Goal: Task Accomplishment & Management: Complete application form

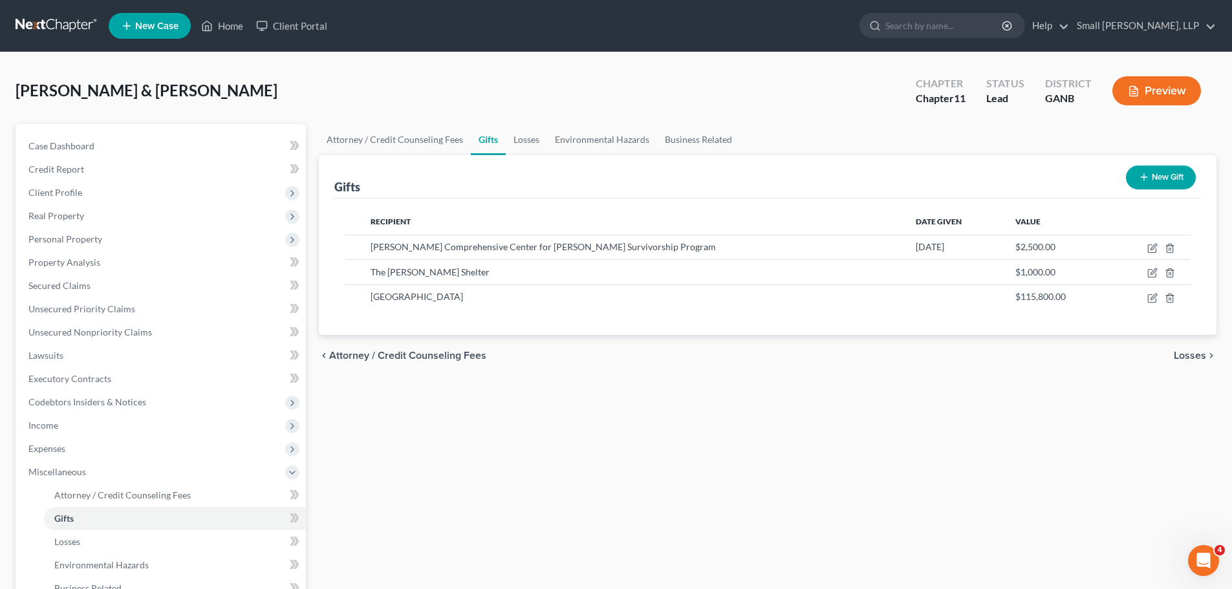
click at [1161, 184] on button "New Gift" at bounding box center [1160, 177] width 70 height 24
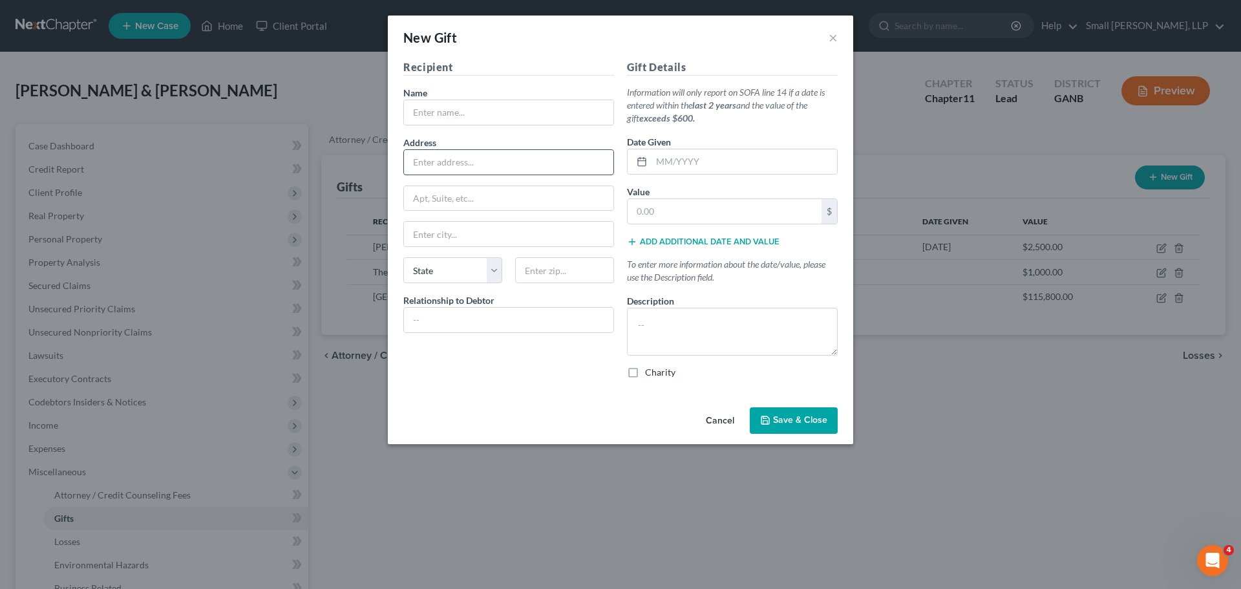
click at [522, 169] on input "text" at bounding box center [508, 162] width 209 height 25
paste input "[STREET_ADDRESS]"
type input "[STREET_ADDRESS]"
click at [472, 113] on input "text" at bounding box center [508, 112] width 209 height 25
type input "[DEMOGRAPHIC_DATA]"
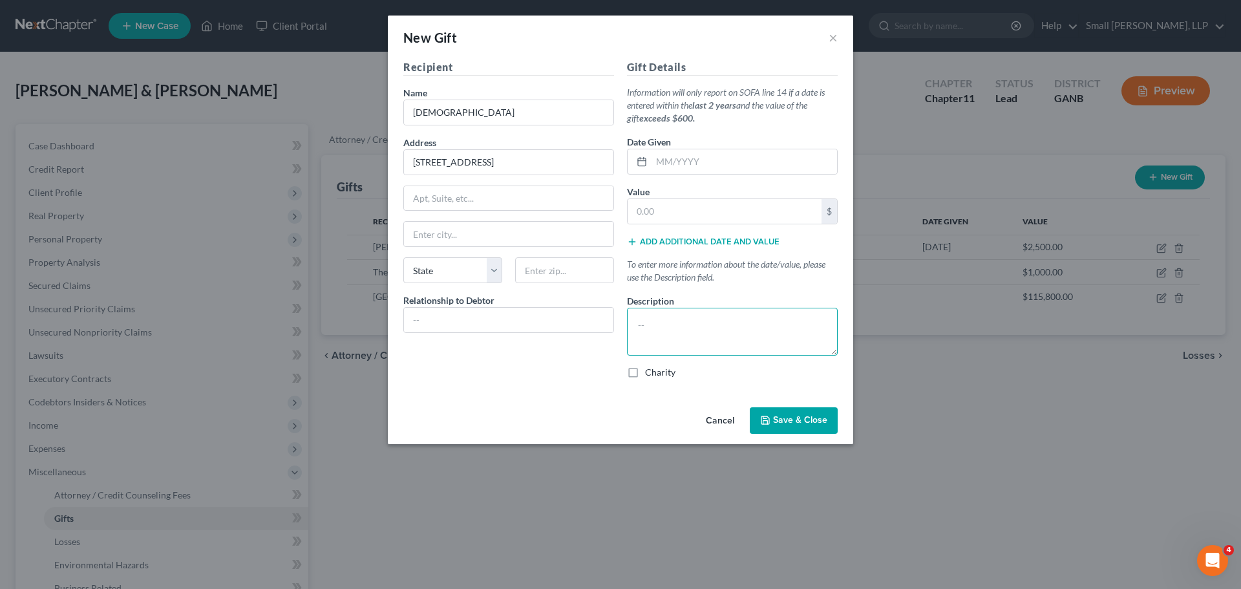
click at [659, 322] on textarea at bounding box center [732, 332] width 211 height 48
type textarea "Donation"
click at [645, 370] on div "Charity" at bounding box center [732, 372] width 211 height 13
click at [645, 373] on label "Charity" at bounding box center [660, 372] width 30 height 13
click at [650, 373] on input "Charity" at bounding box center [654, 370] width 8 height 8
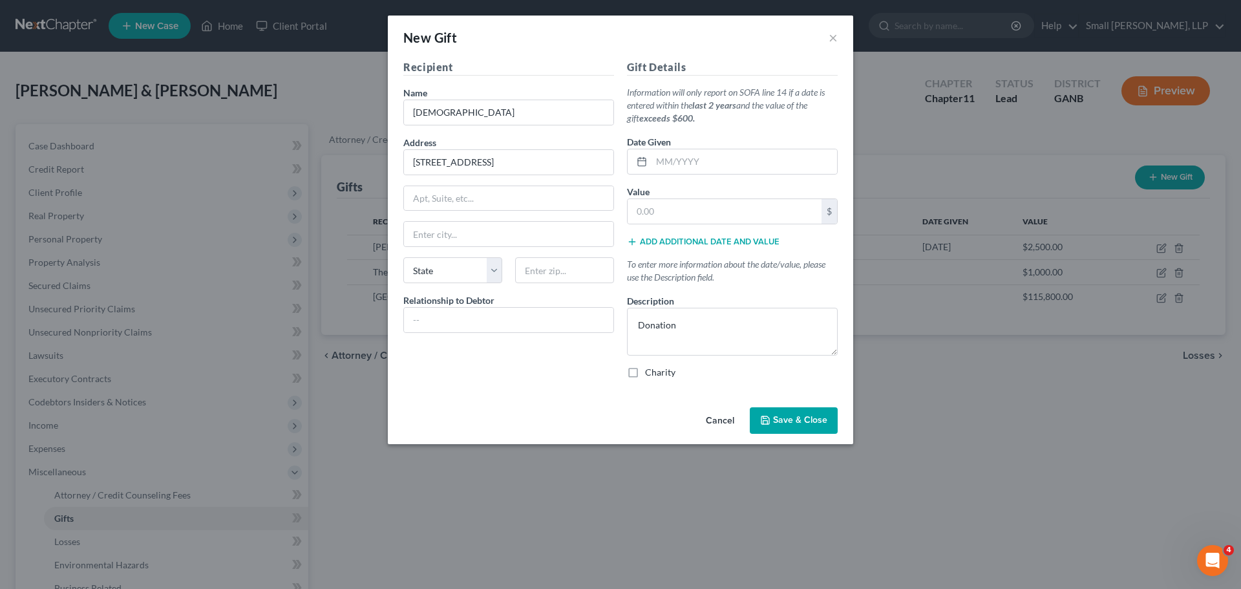
checkbox input "true"
click at [664, 217] on input "text" at bounding box center [725, 211] width 194 height 25
type input "119,110"
click at [540, 271] on input "text" at bounding box center [564, 270] width 99 height 26
type input "30161"
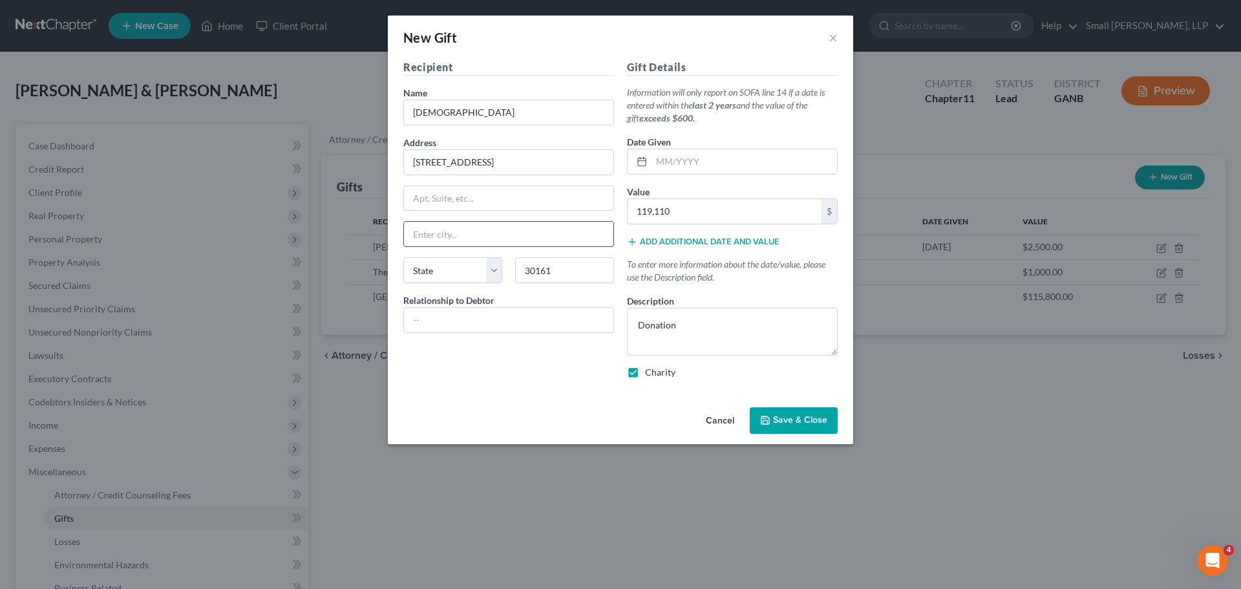
type input "[GEOGRAPHIC_DATA]"
select select "10"
click at [486, 240] on input "[GEOGRAPHIC_DATA]" at bounding box center [508, 234] width 209 height 25
type input "[PERSON_NAME]"
click at [478, 362] on div "Recipient Name * [DEMOGRAPHIC_DATA] Address [STREET_ADDRESS][GEOGRAPHIC_DATA] […" at bounding box center [509, 224] width 224 height 330
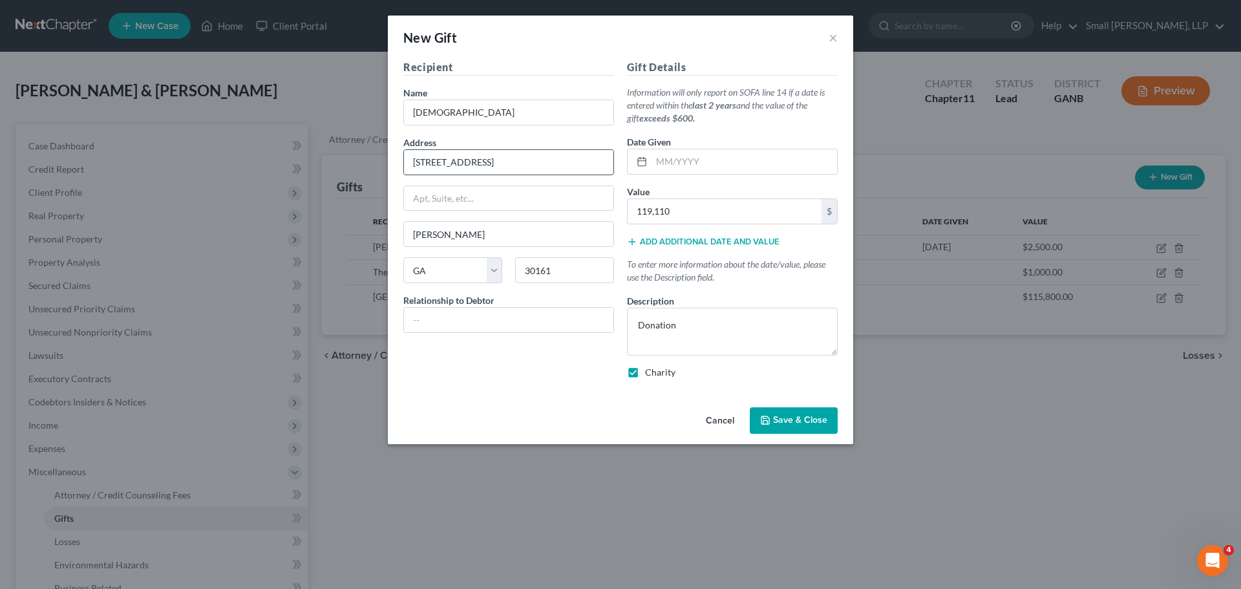
drag, startPoint x: 555, startPoint y: 158, endPoint x: 480, endPoint y: 157, distance: 75.6
click at [480, 157] on input "[STREET_ADDRESS]" at bounding box center [508, 162] width 209 height 25
type input "[STREET_ADDRESS]"
click at [798, 423] on span "Save & Close" at bounding box center [800, 420] width 54 height 11
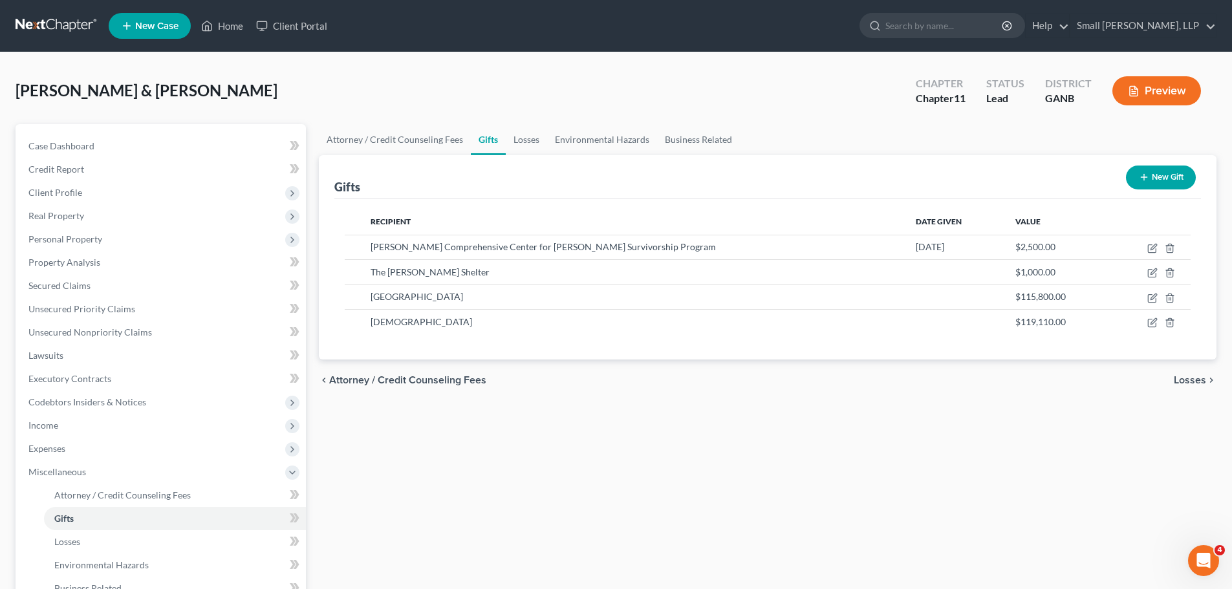
click at [1168, 178] on button "New Gift" at bounding box center [1160, 177] width 70 height 24
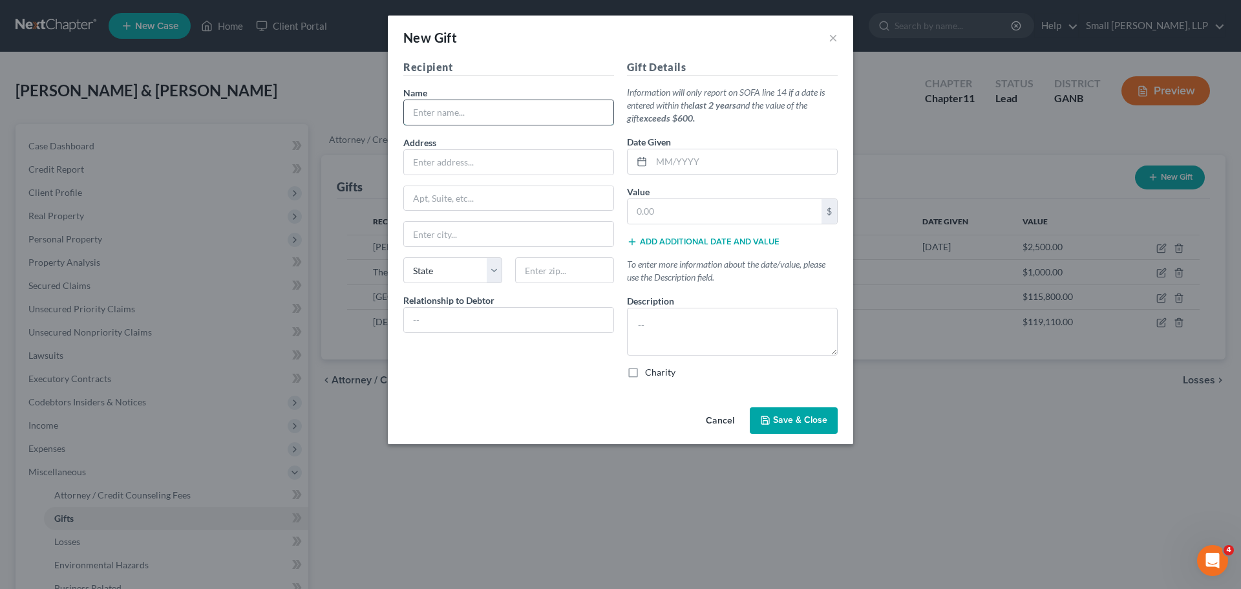
click at [466, 107] on input "text" at bounding box center [508, 112] width 209 height 25
type input "[GEOGRAPHIC_DATA]"
click at [646, 208] on input "text" at bounding box center [725, 211] width 194 height 25
type input "35,000"
click at [656, 330] on textarea at bounding box center [732, 332] width 211 height 48
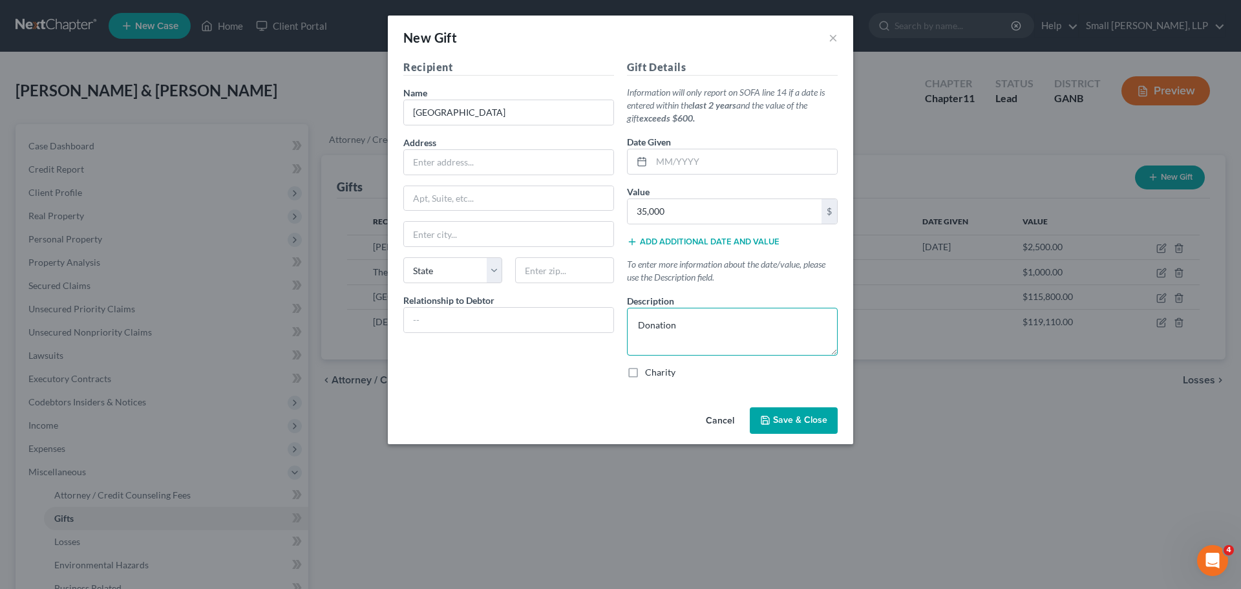
type textarea "Donation"
click at [633, 243] on icon "button" at bounding box center [632, 242] width 10 height 10
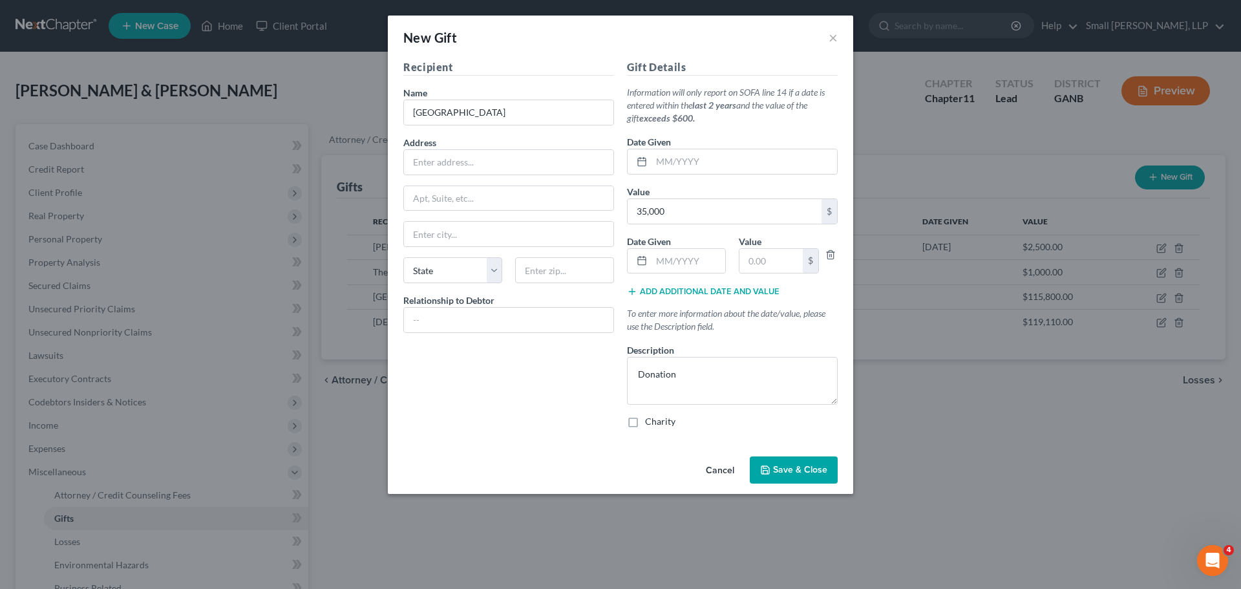
click at [811, 473] on span "Save & Close" at bounding box center [800, 469] width 54 height 11
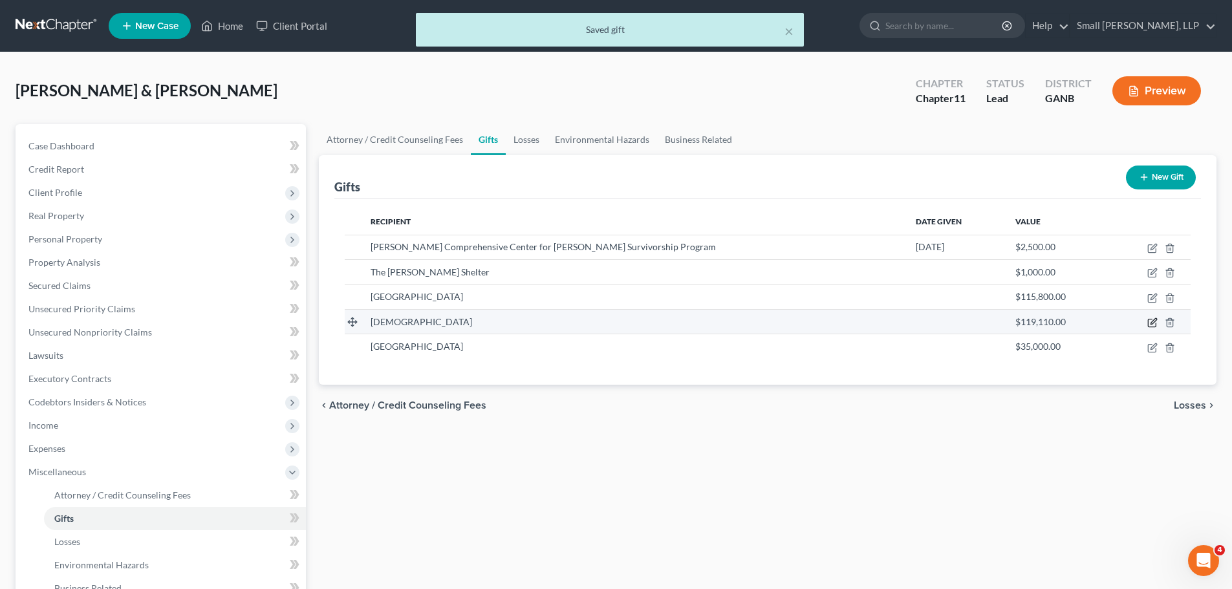
click at [1153, 324] on icon "button" at bounding box center [1152, 322] width 10 height 10
select select "10"
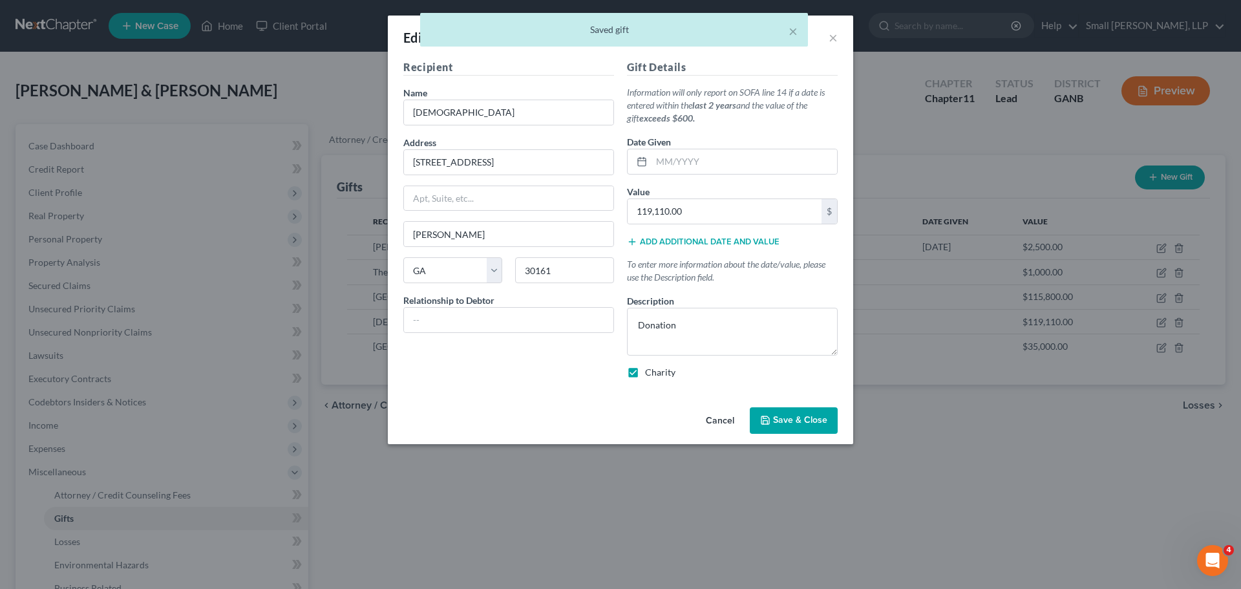
click at [665, 242] on button "Add additional date and value" at bounding box center [703, 242] width 153 height 10
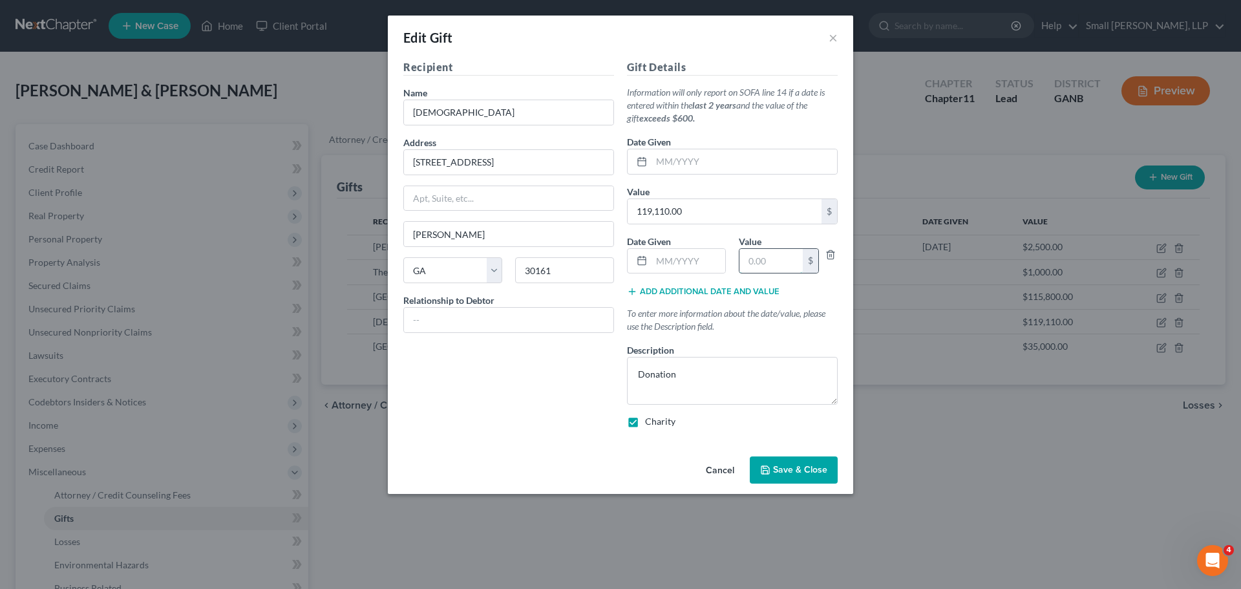
click at [769, 266] on input "text" at bounding box center [771, 261] width 63 height 25
type input "14,725"
click at [800, 469] on span "Save & Close" at bounding box center [800, 469] width 54 height 11
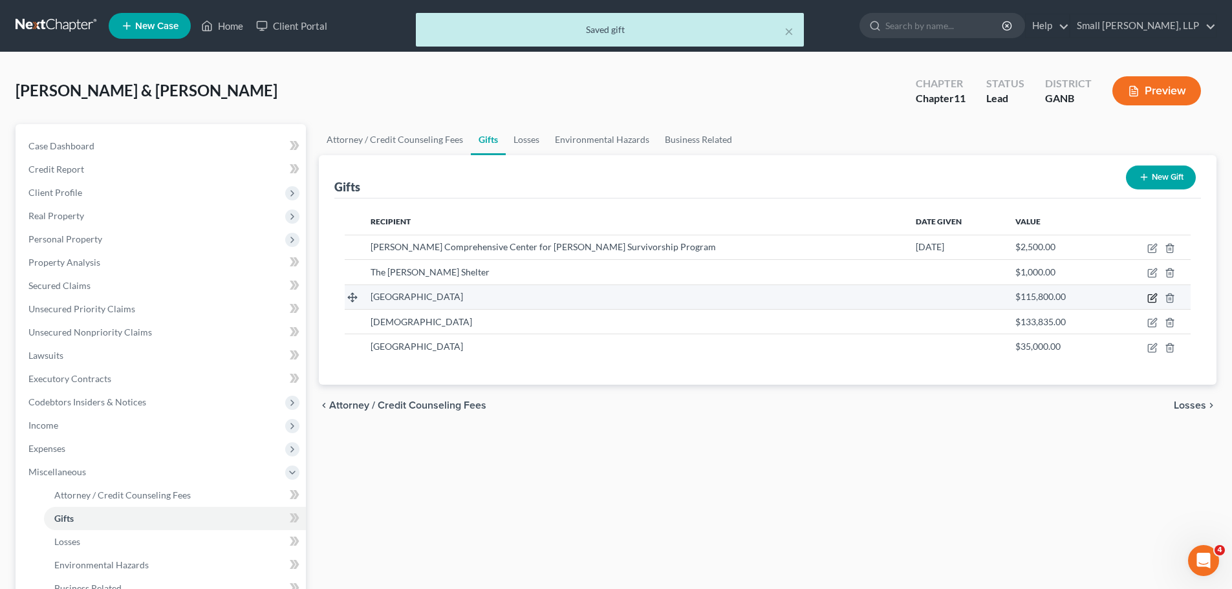
click at [1149, 293] on icon "button" at bounding box center [1152, 298] width 10 height 10
select select "10"
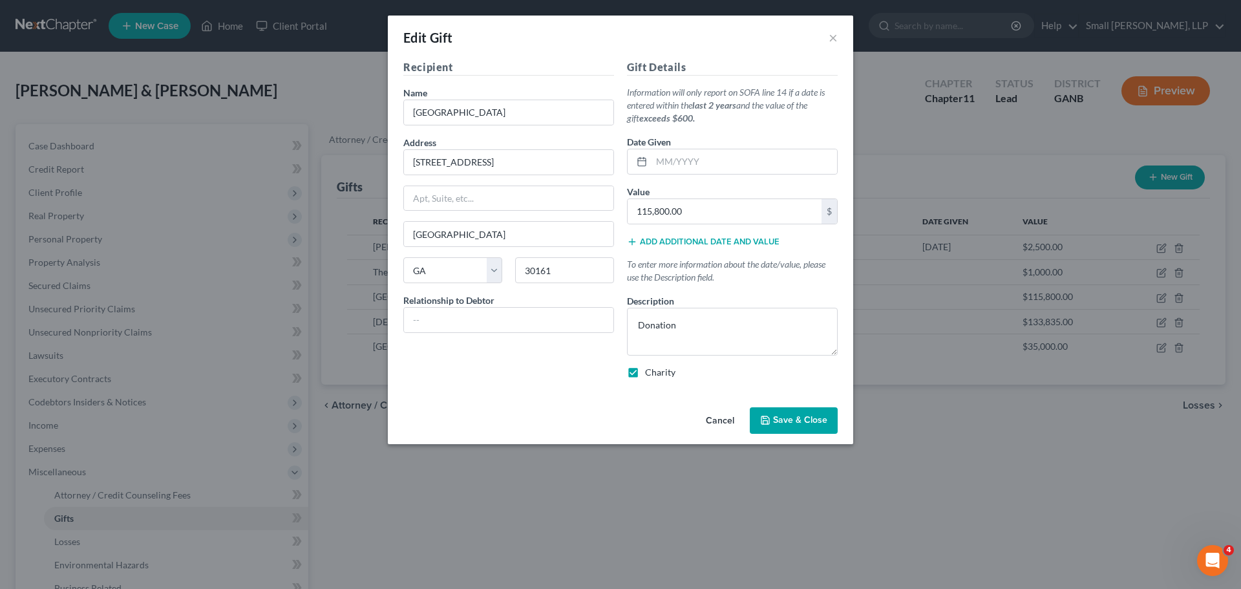
click at [677, 236] on div "Add additional date and value" at bounding box center [732, 241] width 211 height 13
click at [685, 242] on button "Add additional date and value" at bounding box center [703, 242] width 153 height 10
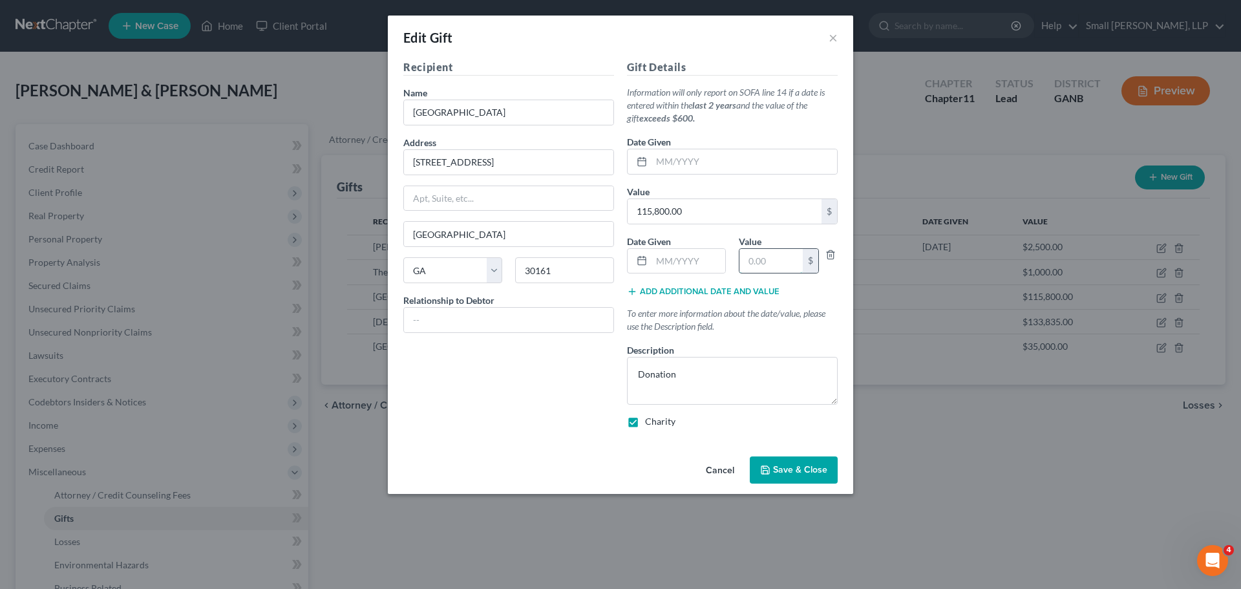
click at [762, 260] on input "text" at bounding box center [771, 261] width 63 height 25
type input "15,540"
click at [805, 471] on span "Save & Close" at bounding box center [800, 469] width 54 height 11
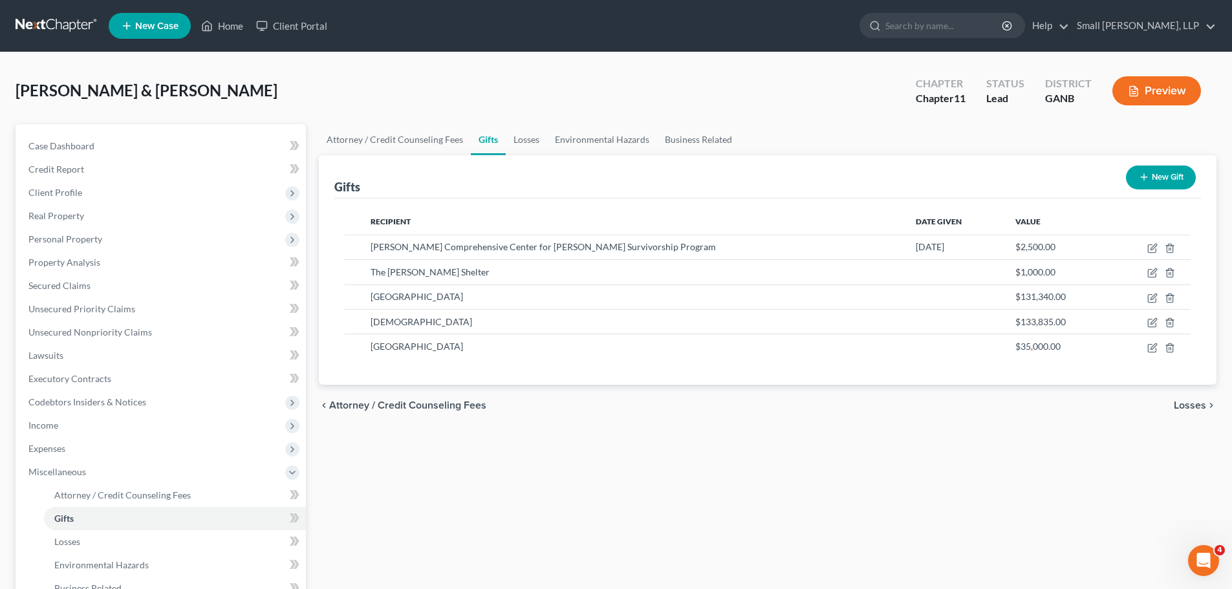
click at [1168, 177] on button "New Gift" at bounding box center [1160, 177] width 70 height 24
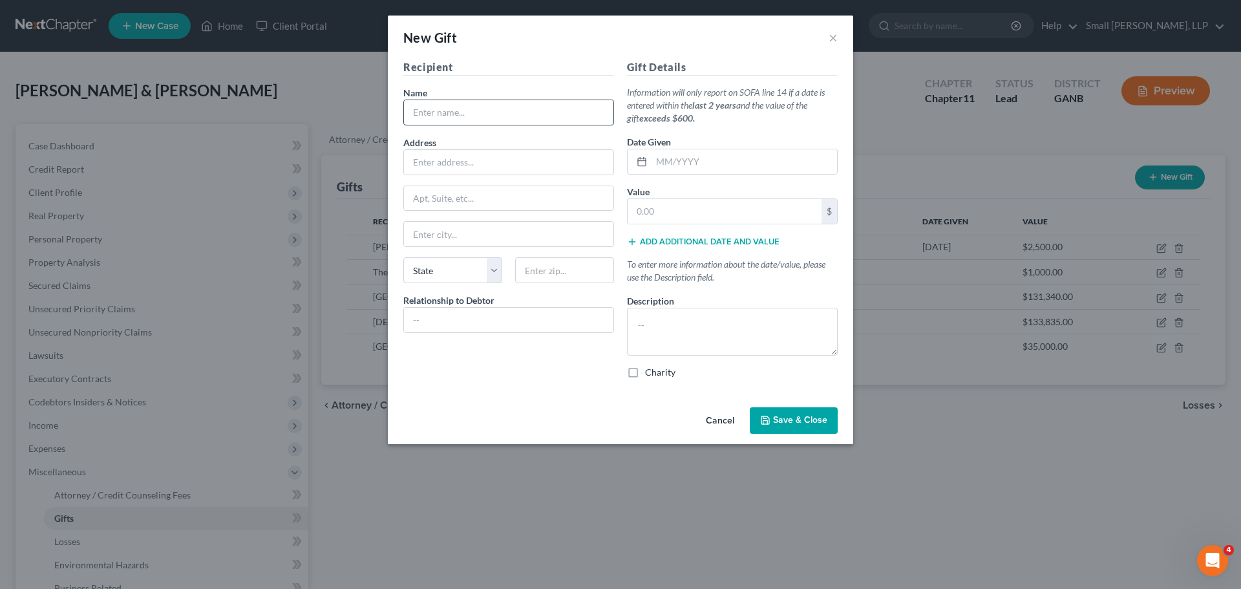
click at [494, 116] on input "text" at bounding box center [508, 112] width 209 height 25
type input "[GEOGRAPHIC_DATA]"
click at [660, 213] on input "text" at bounding box center [725, 211] width 194 height 25
type input "100,000"
click at [688, 328] on textarea at bounding box center [732, 332] width 211 height 48
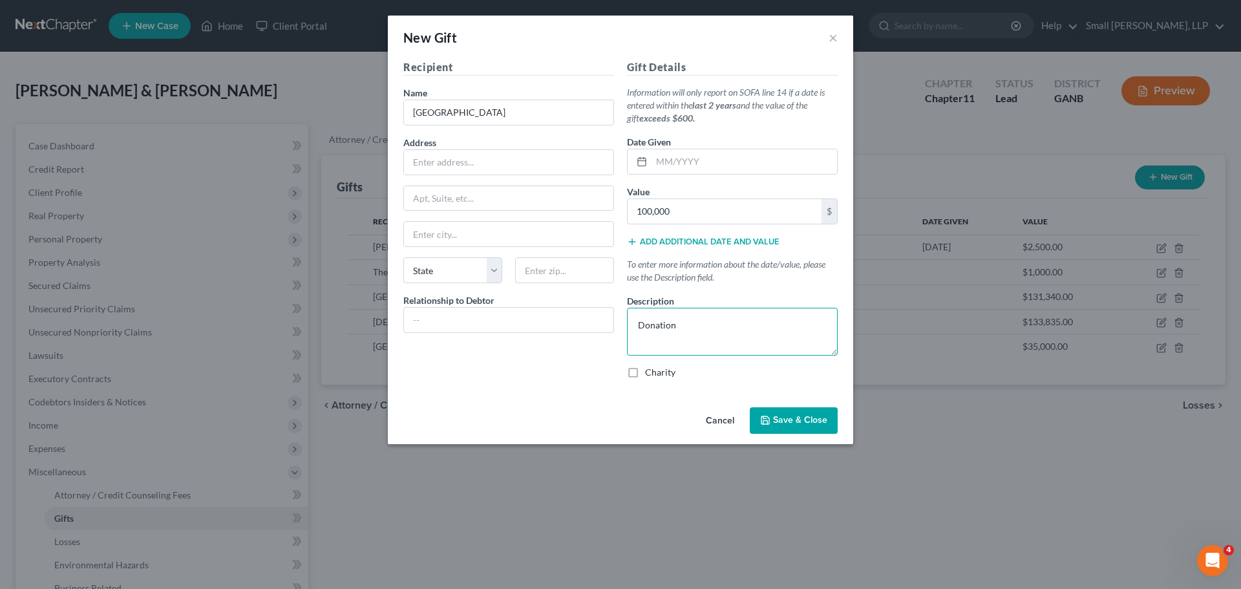
type textarea "Donation"
click at [814, 428] on button "Save & Close" at bounding box center [794, 420] width 88 height 27
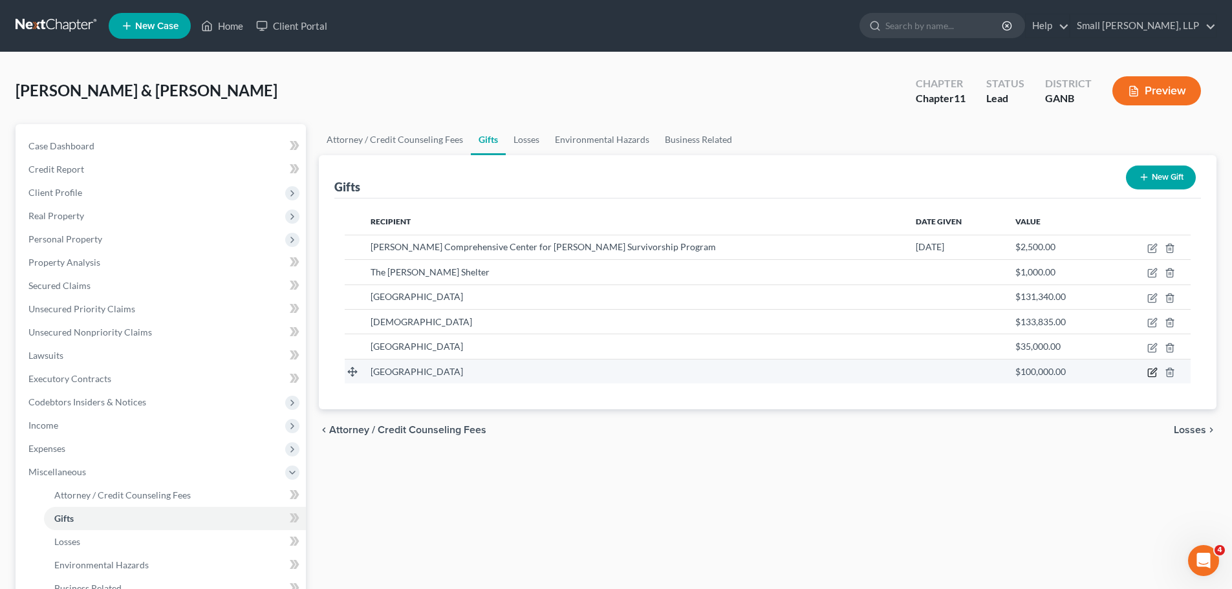
click at [1150, 371] on icon "button" at bounding box center [1152, 372] width 10 height 10
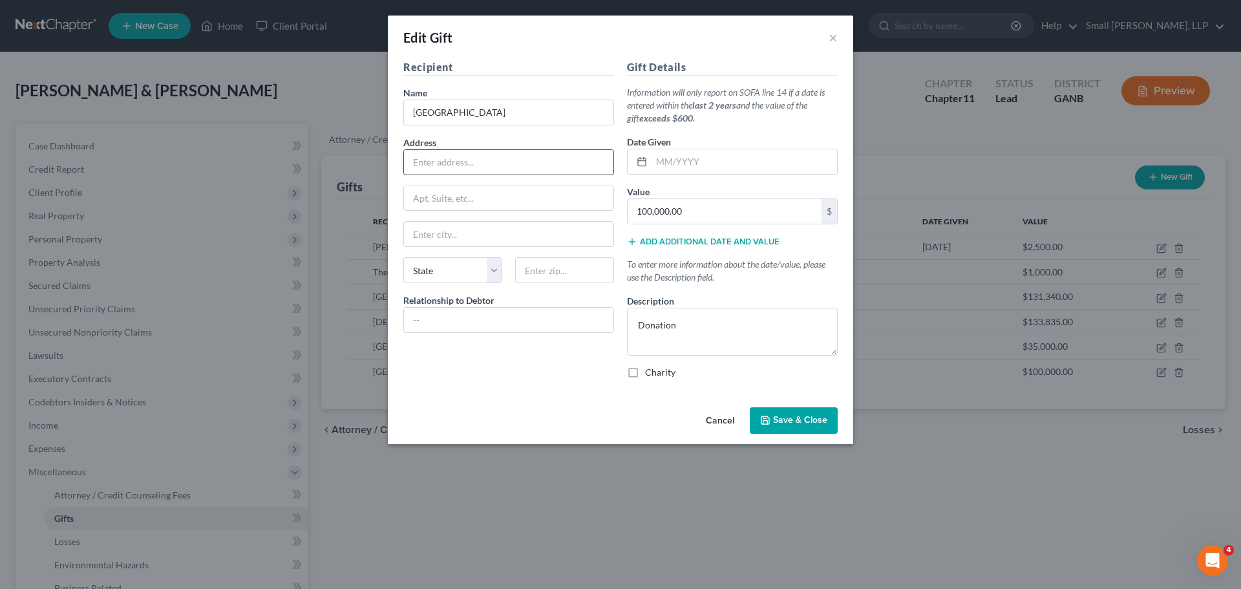
click at [484, 151] on input "text" at bounding box center [508, 162] width 209 height 25
paste input "[STREET_ADDRESS]"
type input "[STREET_ADDRESS]"
click at [443, 233] on input "text" at bounding box center [508, 234] width 209 height 25
type input "[GEOGRAPHIC_DATA]"
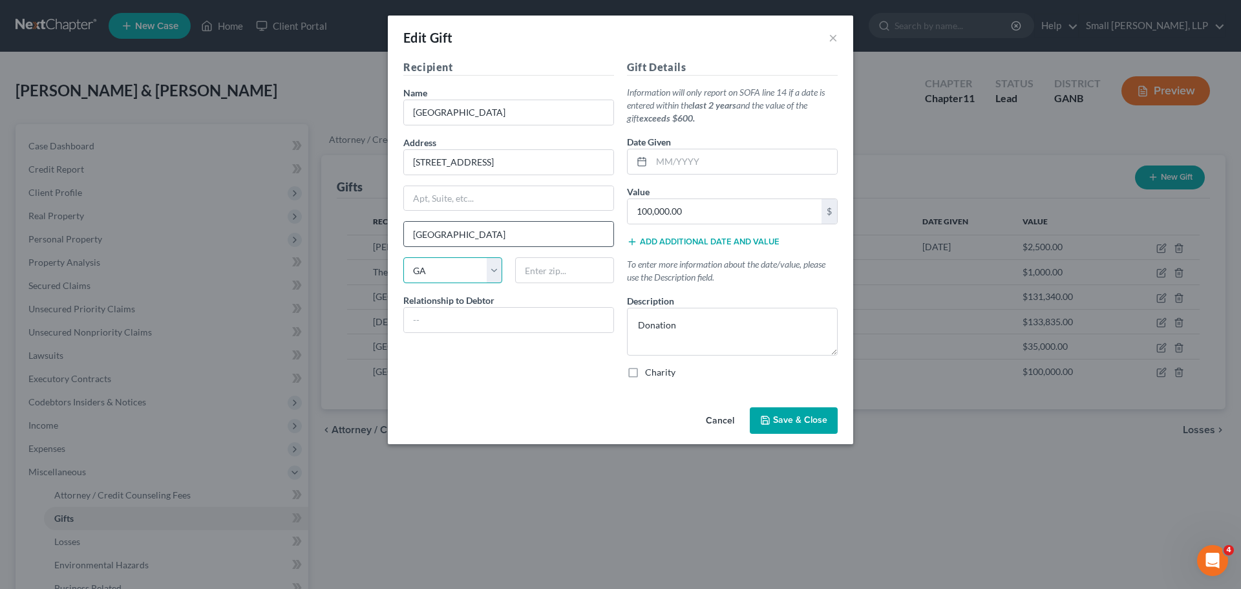
select select "0"
click at [573, 272] on input "text" at bounding box center [564, 270] width 99 height 26
type input "35229"
click at [802, 416] on span "Save & Close" at bounding box center [800, 420] width 54 height 11
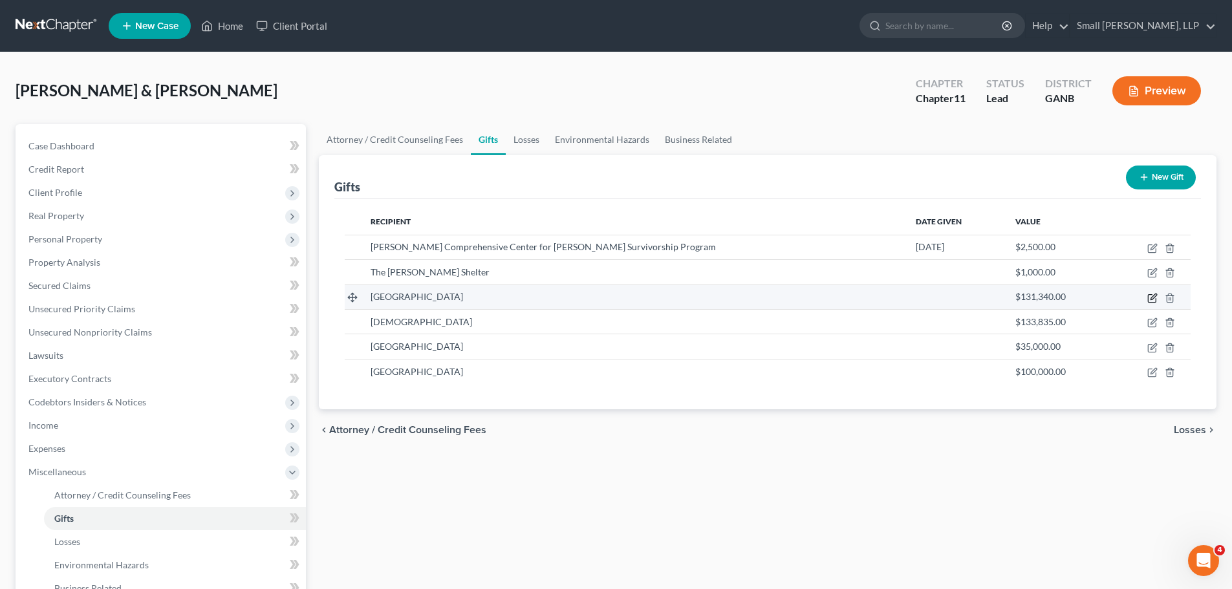
click at [1149, 298] on icon "button" at bounding box center [1152, 298] width 10 height 10
select select "10"
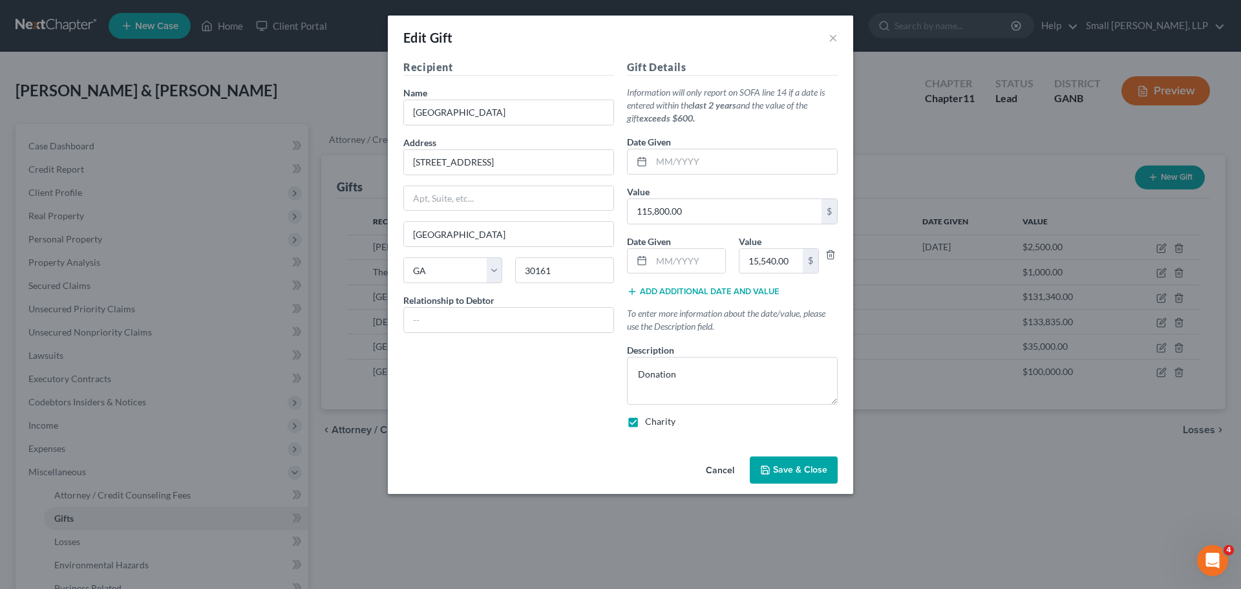
click at [809, 464] on span "Save & Close" at bounding box center [800, 469] width 54 height 11
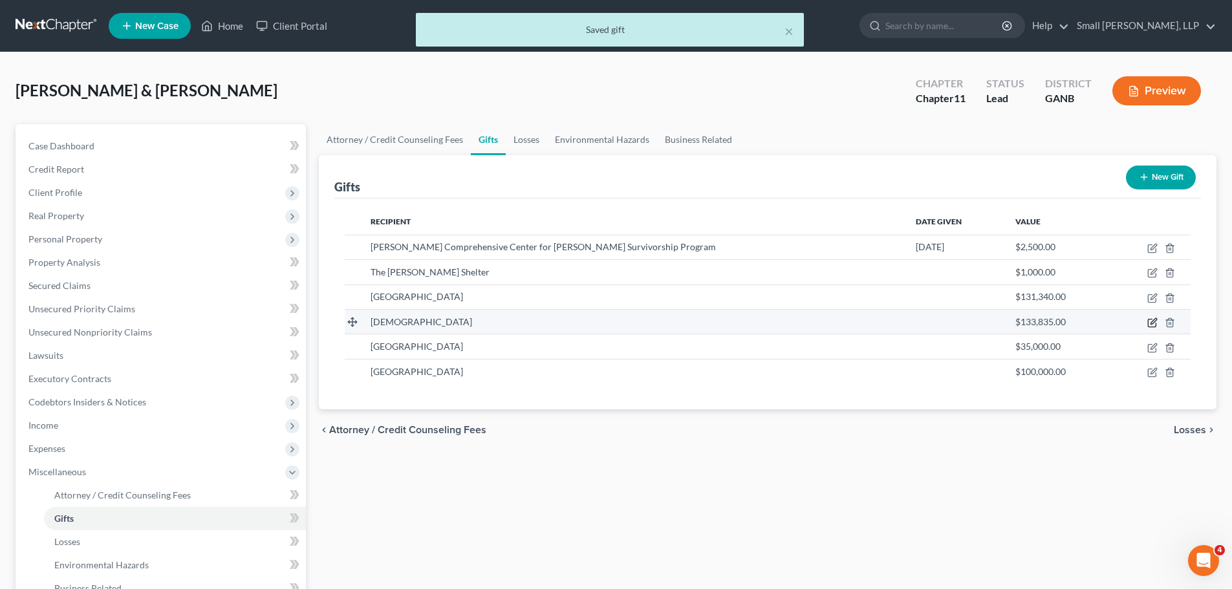
click at [1153, 325] on icon "button" at bounding box center [1152, 322] width 10 height 10
select select "10"
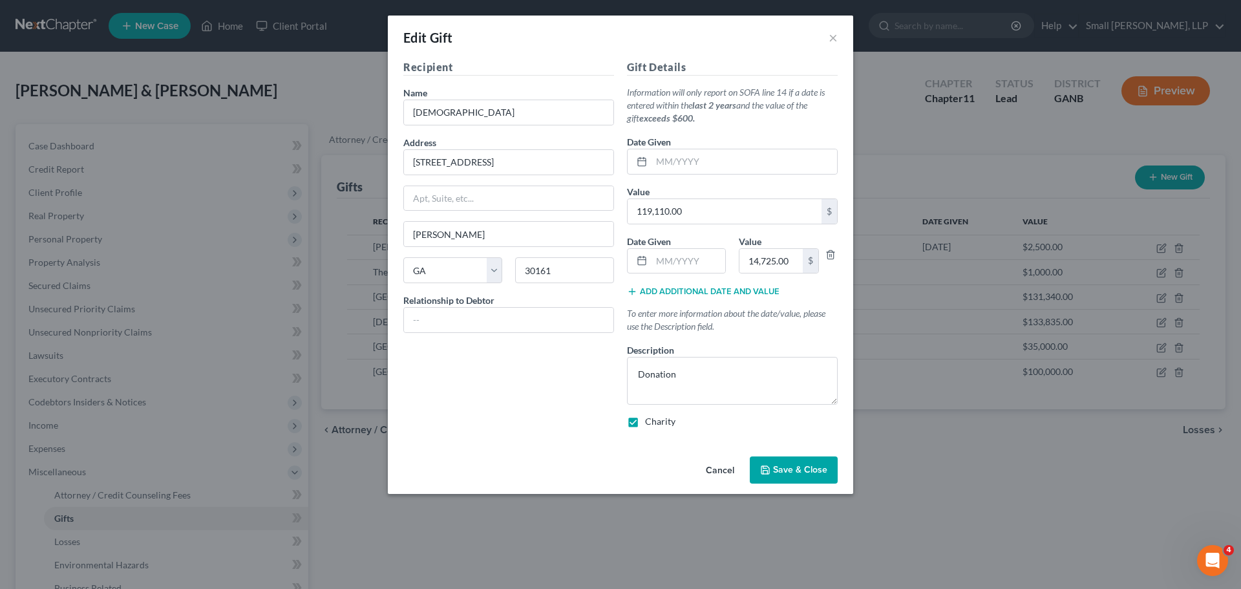
click at [827, 469] on span "Save & Close" at bounding box center [800, 469] width 54 height 11
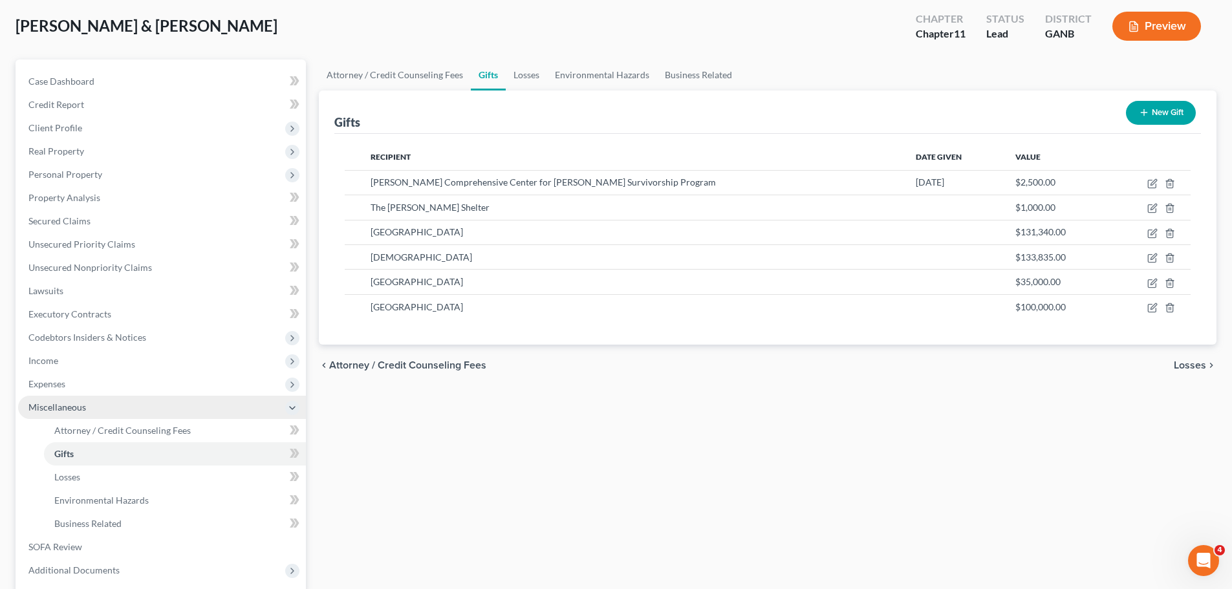
scroll to position [129, 0]
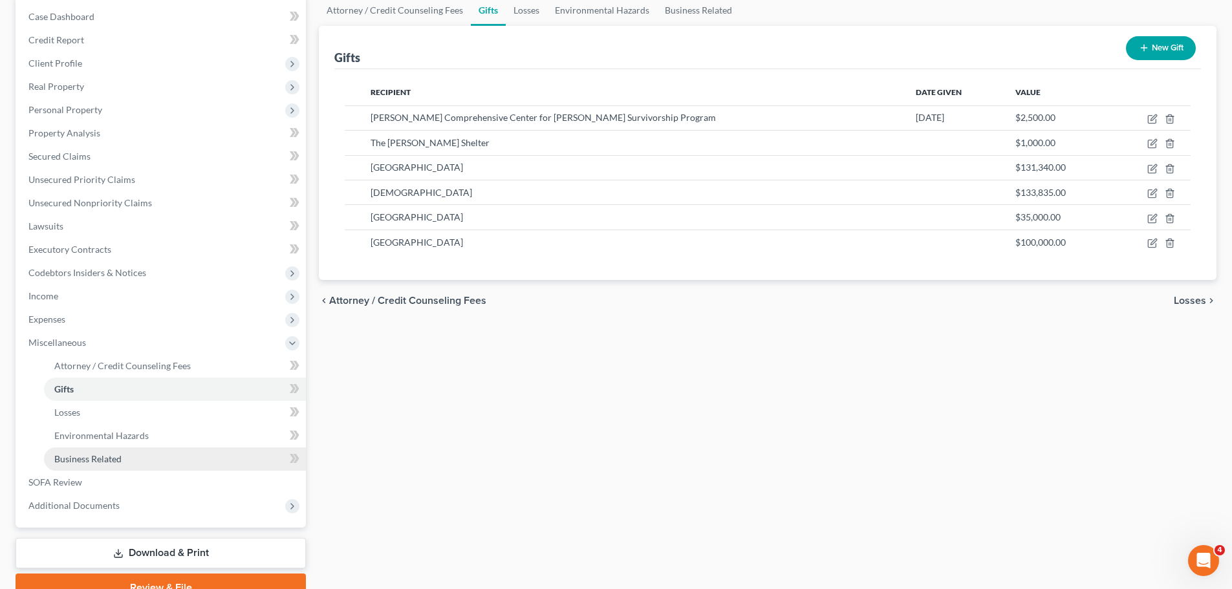
click at [163, 460] on link "Business Related" at bounding box center [175, 458] width 262 height 23
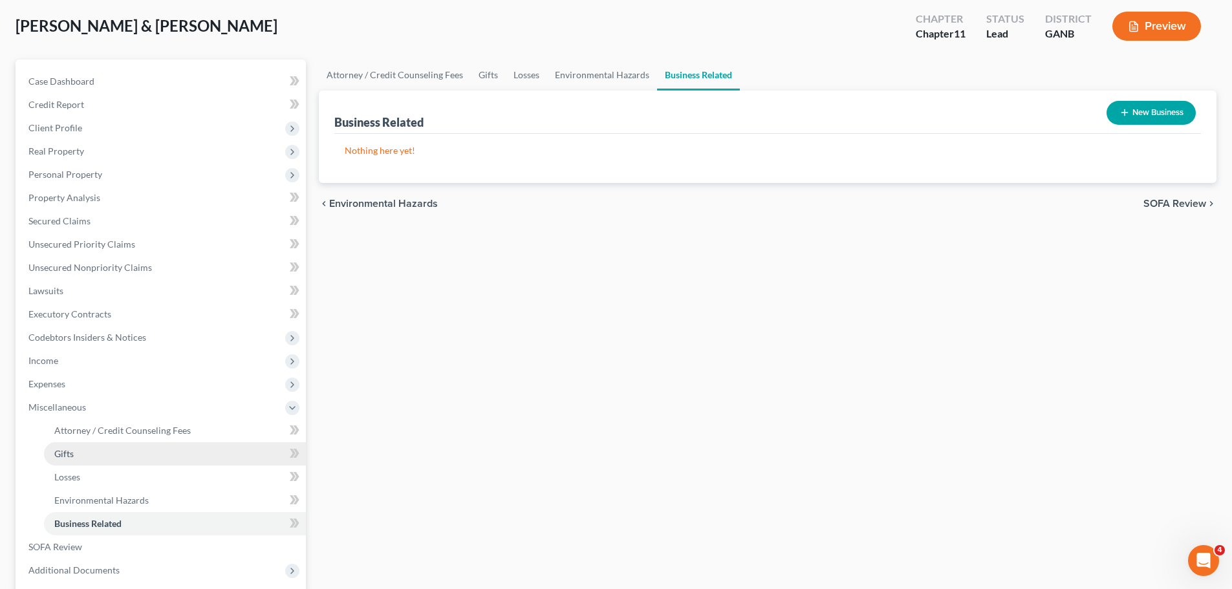
click at [162, 451] on link "Gifts" at bounding box center [175, 453] width 262 height 23
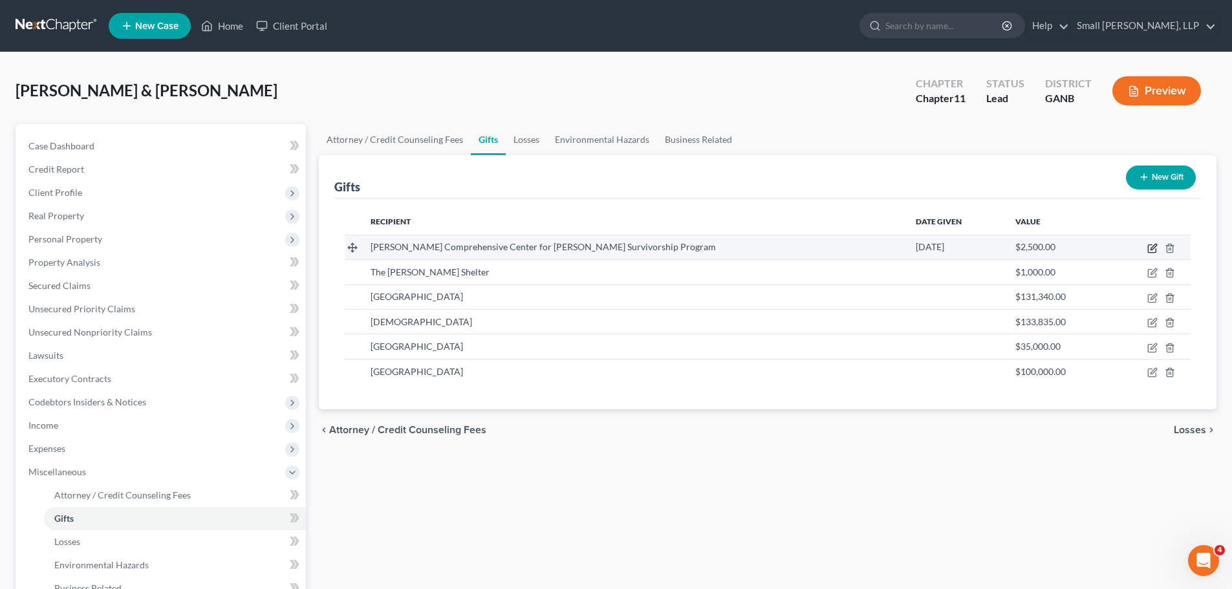
click at [1149, 247] on icon "button" at bounding box center [1152, 248] width 10 height 10
select select "0"
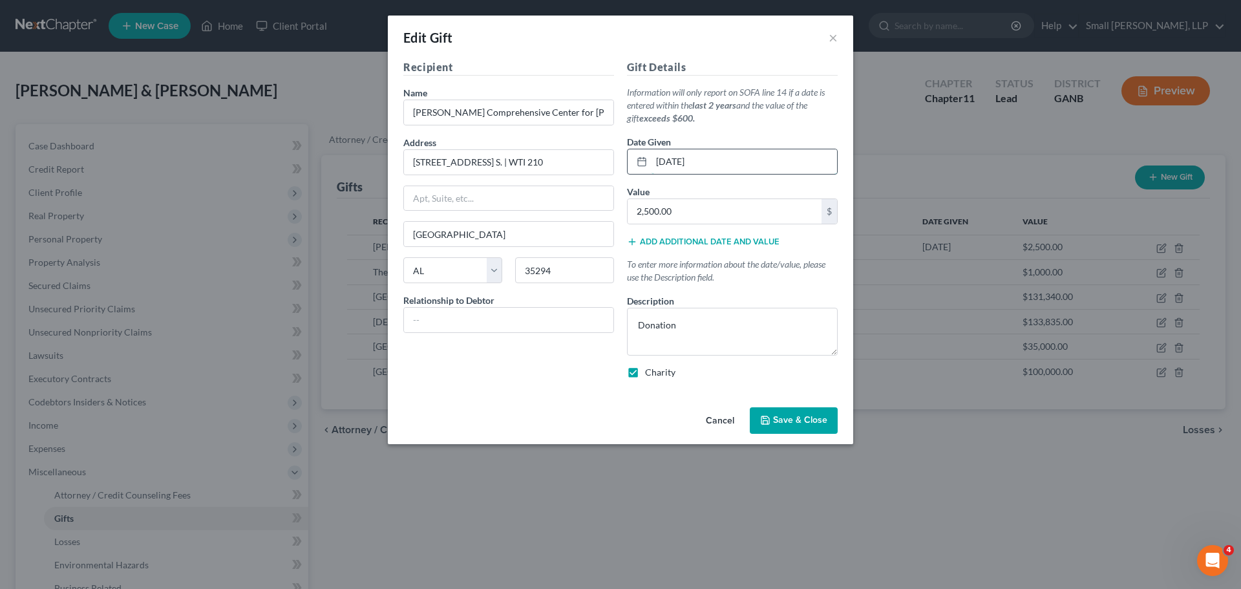
click at [667, 164] on input "[DATE]" at bounding box center [745, 161] width 186 height 25
type input "[DATE]"
click at [791, 432] on button "Save & Close" at bounding box center [794, 420] width 88 height 27
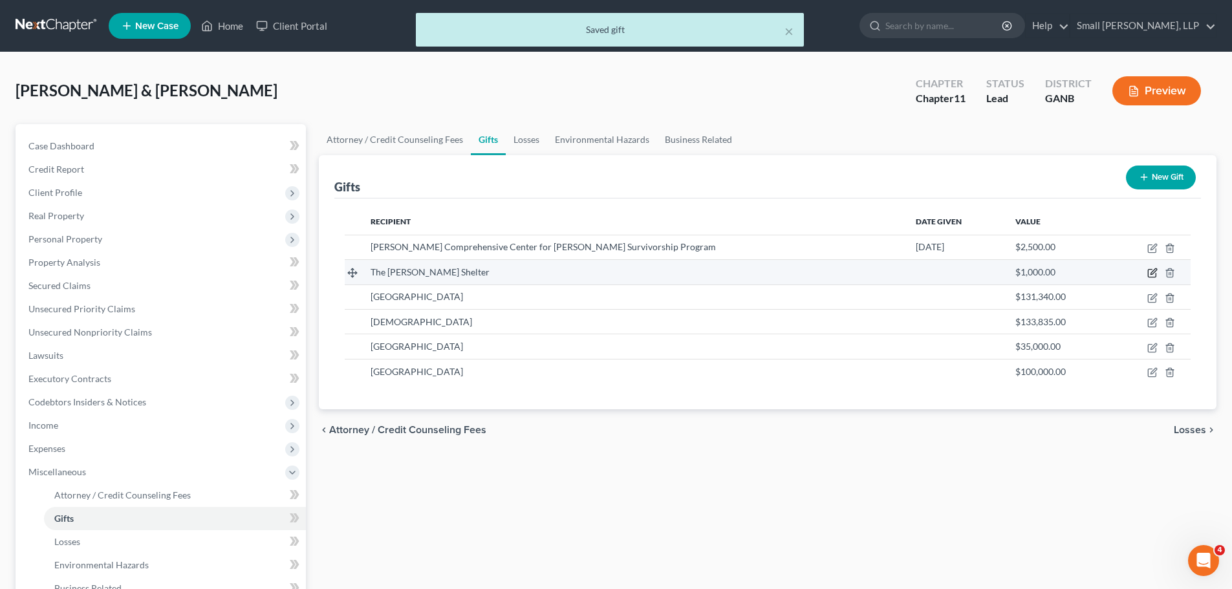
click at [1151, 272] on icon "button" at bounding box center [1152, 273] width 10 height 10
select select "10"
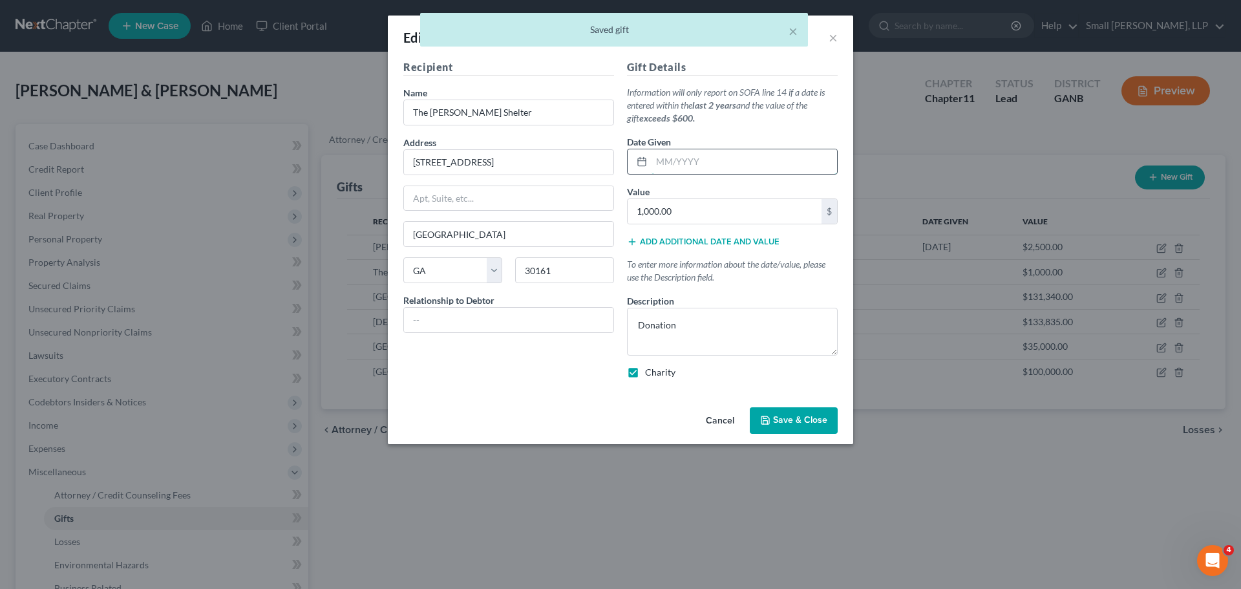
click at [658, 160] on input "text" at bounding box center [745, 161] width 186 height 25
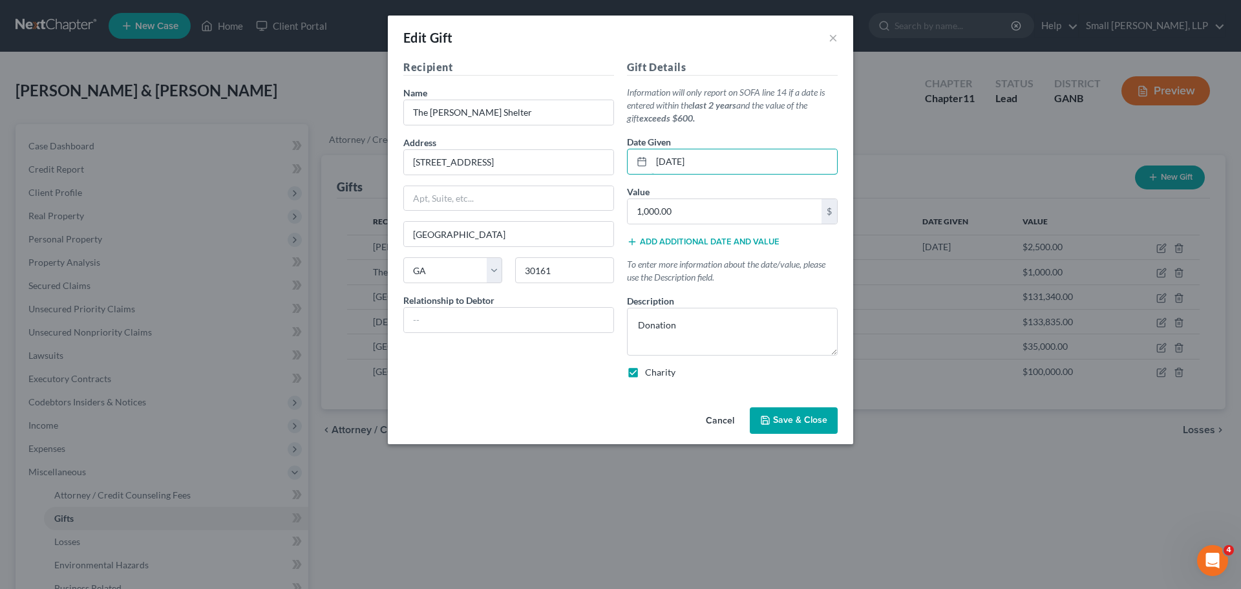
type input "[DATE]"
click at [801, 417] on span "Save & Close" at bounding box center [800, 420] width 54 height 11
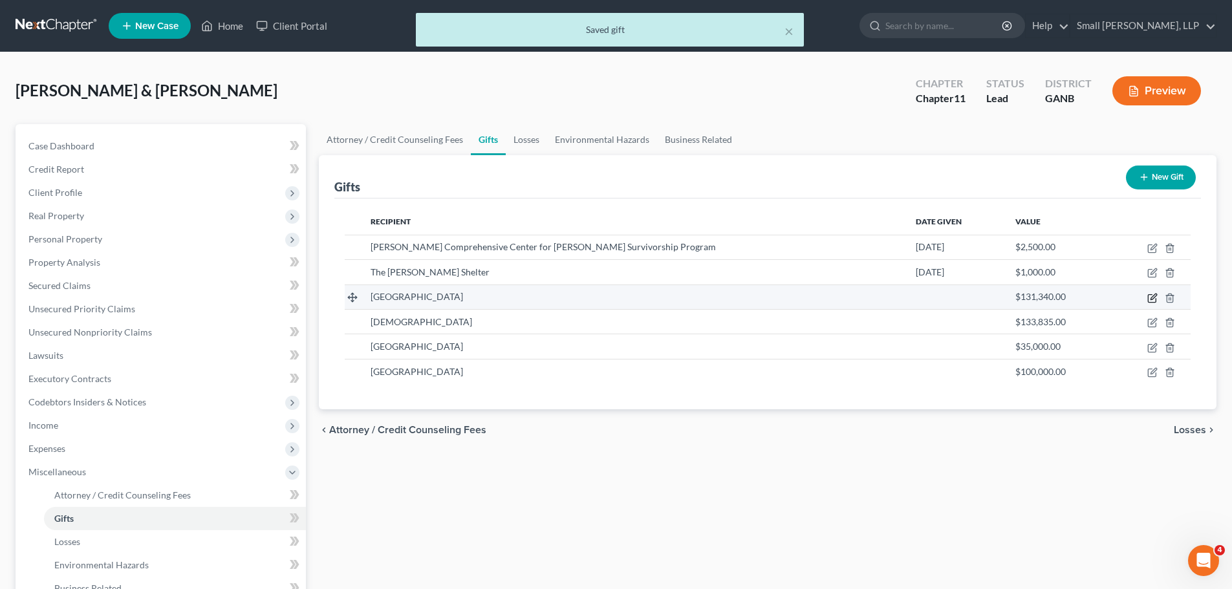
click at [1151, 300] on icon "button" at bounding box center [1152, 298] width 10 height 10
select select "10"
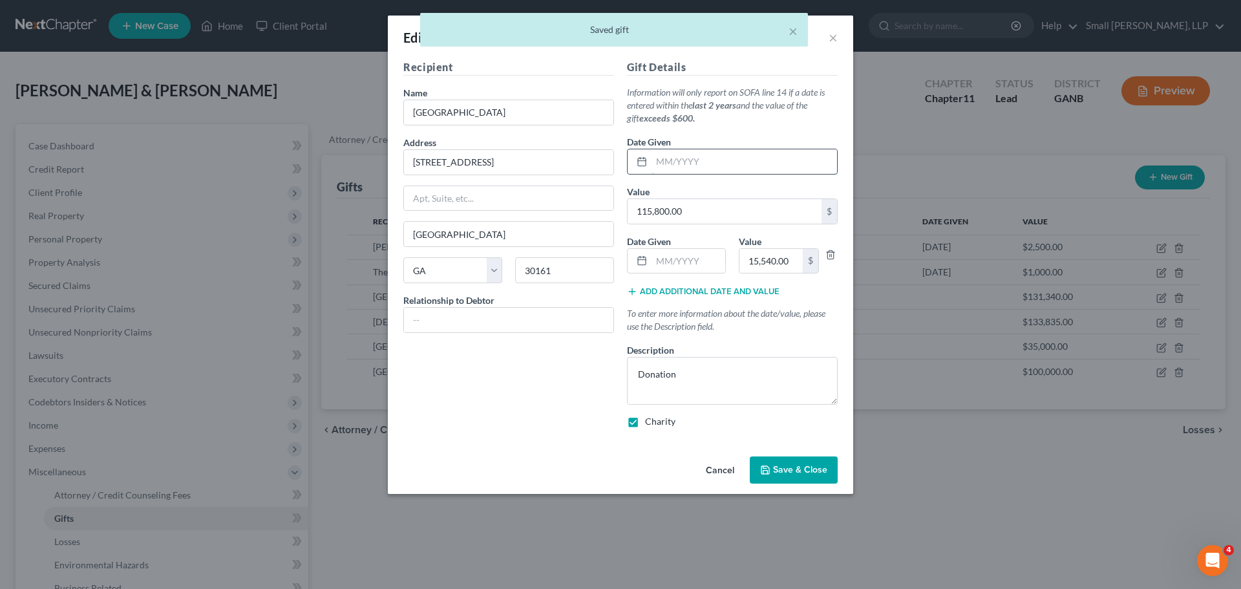
click at [661, 162] on input "text" at bounding box center [745, 161] width 186 height 25
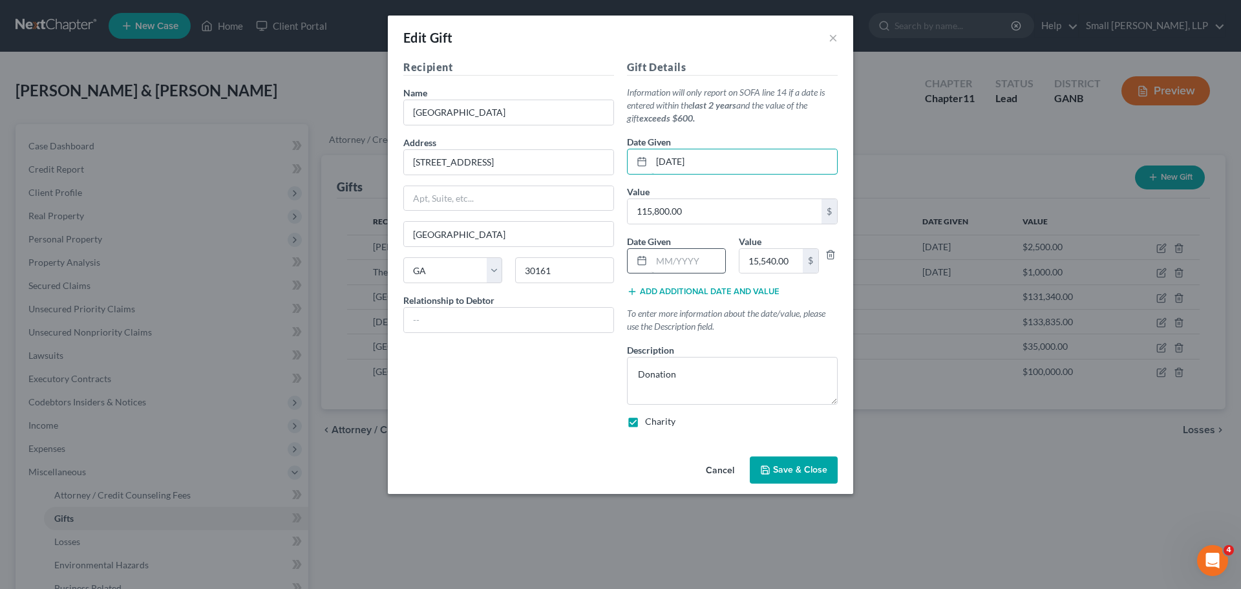
type input "[DATE]"
click at [687, 266] on input "text" at bounding box center [689, 261] width 74 height 25
type input "[DATE]"
click at [789, 471] on span "Save & Close" at bounding box center [800, 469] width 54 height 11
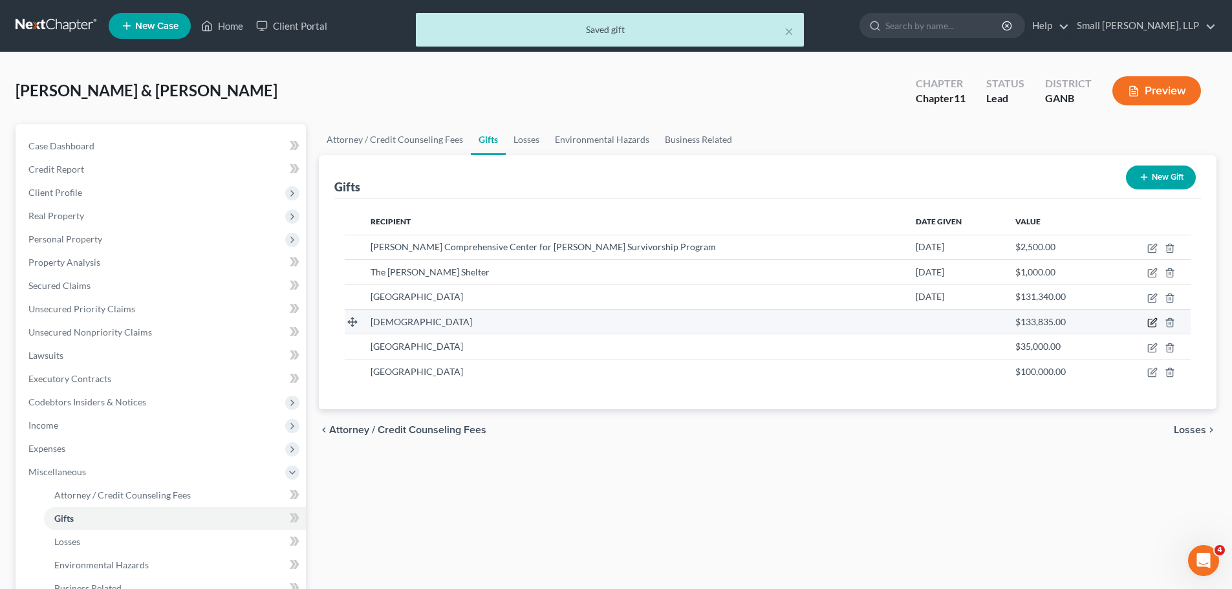
click at [1152, 324] on icon "button" at bounding box center [1153, 321] width 6 height 6
select select "10"
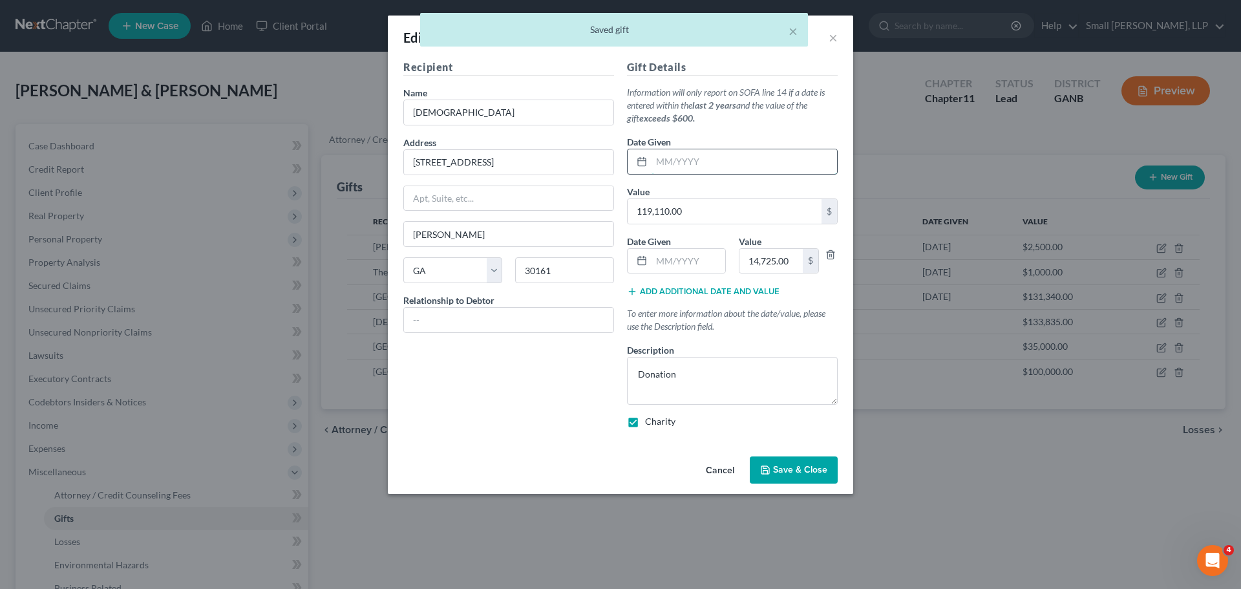
click at [727, 162] on input "text" at bounding box center [745, 161] width 186 height 25
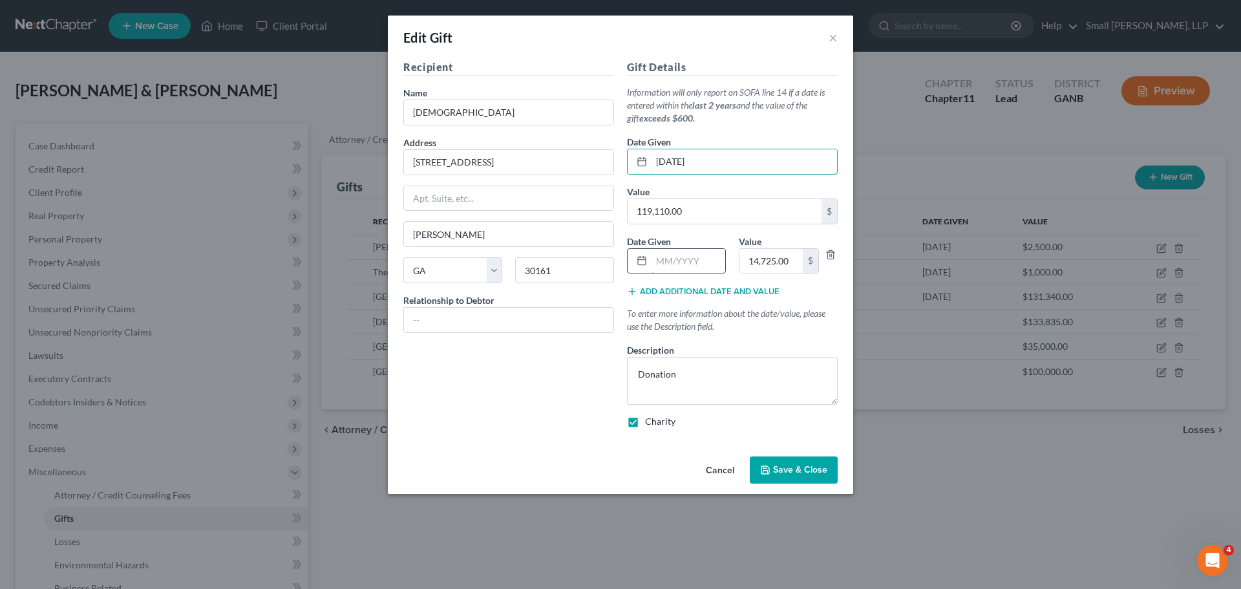
type input "[DATE]"
click at [685, 262] on input "text" at bounding box center [689, 261] width 74 height 25
type input "[DATE]"
click at [798, 465] on span "Save & Close" at bounding box center [800, 469] width 54 height 11
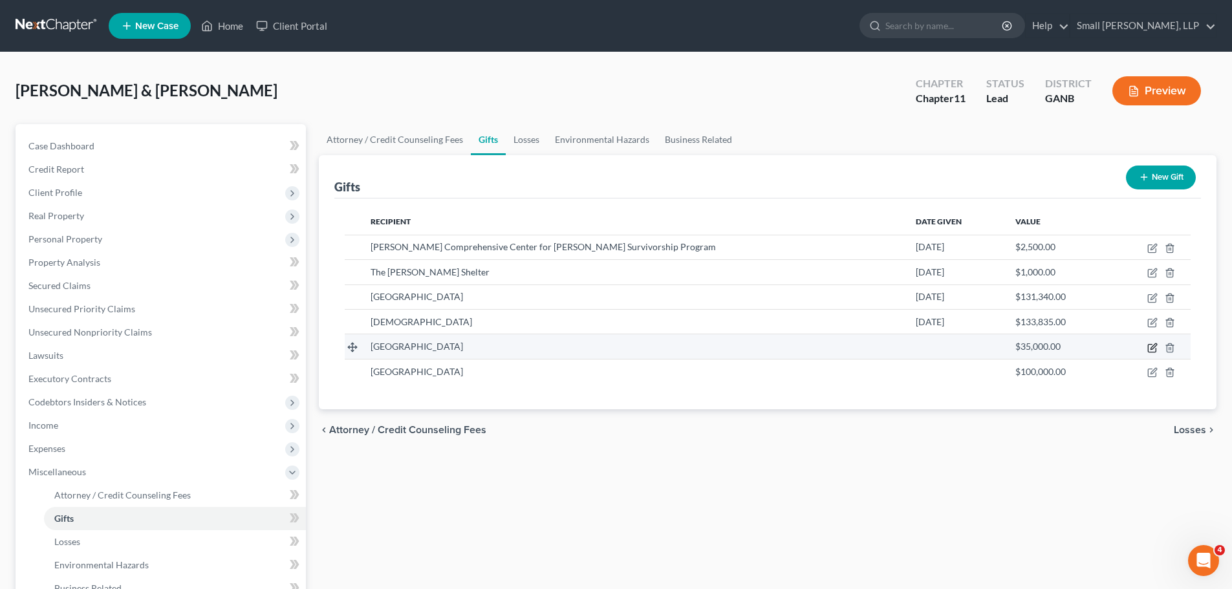
click at [1153, 343] on icon "button" at bounding box center [1152, 348] width 10 height 10
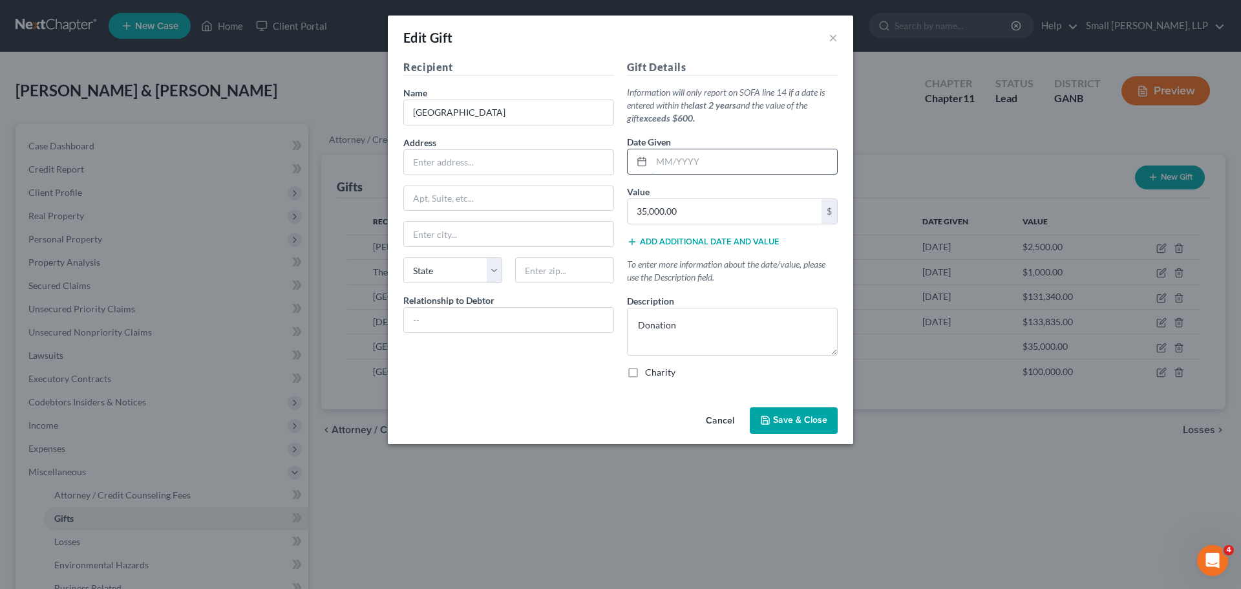
click at [663, 165] on input "text" at bounding box center [745, 161] width 186 height 25
type input "[DATE]"
click at [775, 418] on span "Save & Close" at bounding box center [800, 420] width 54 height 11
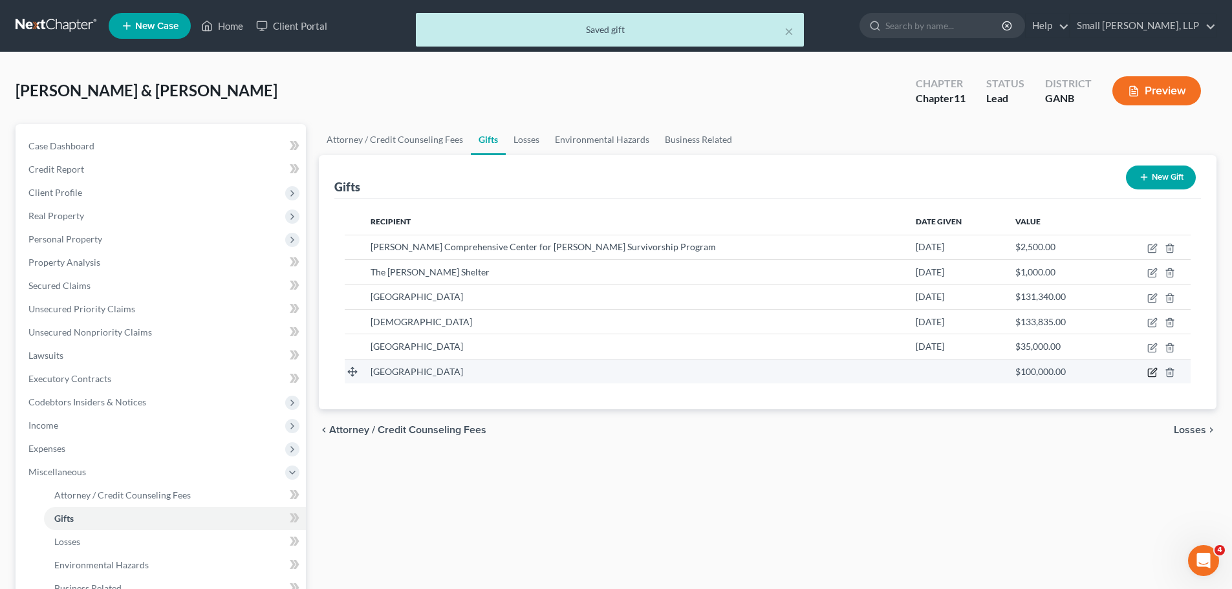
click at [1152, 373] on icon "button" at bounding box center [1152, 372] width 10 height 10
select select "0"
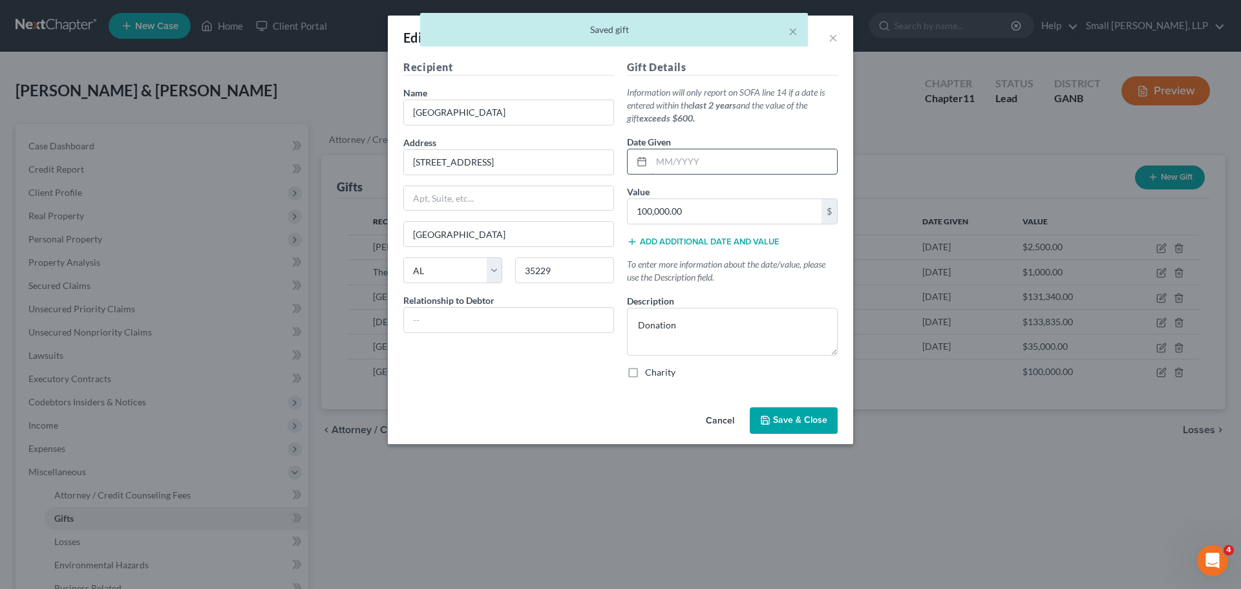
click at [669, 163] on input "text" at bounding box center [745, 161] width 186 height 25
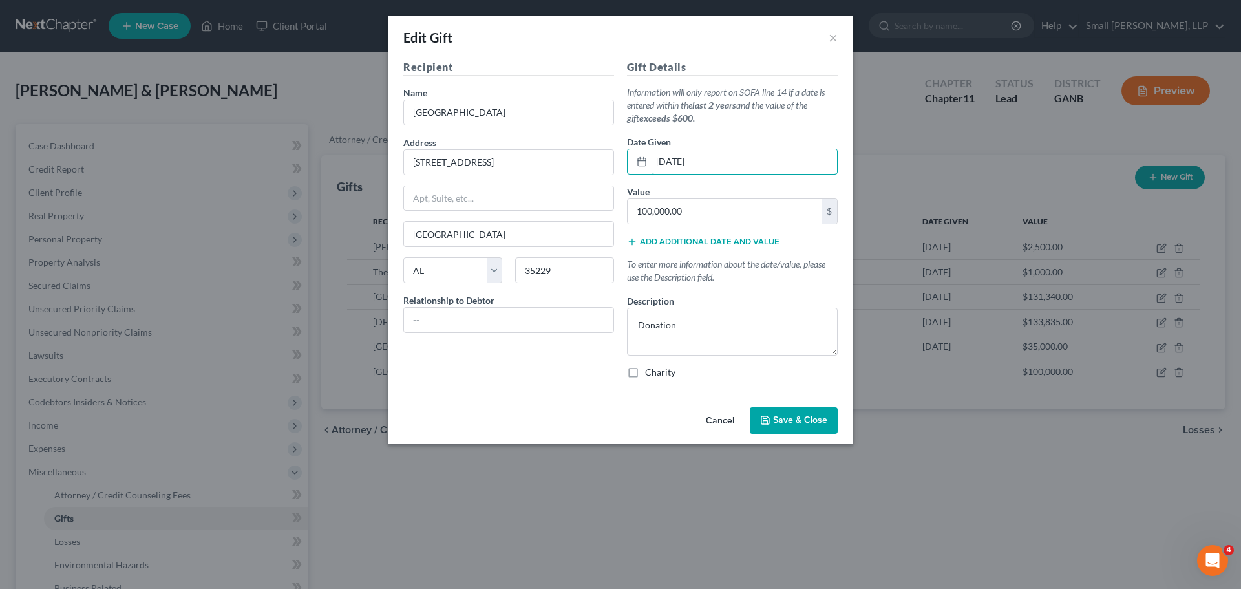
type input "[DATE]"
click at [792, 419] on span "Save & Close" at bounding box center [800, 420] width 54 height 11
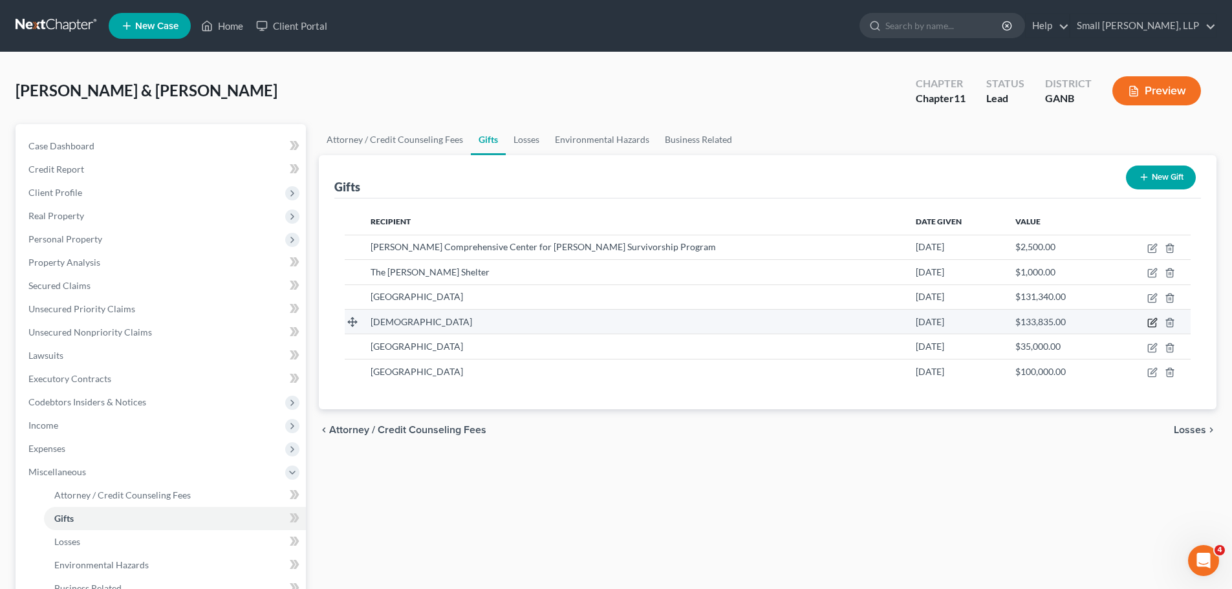
click at [1149, 323] on icon "button" at bounding box center [1152, 322] width 10 height 10
select select "10"
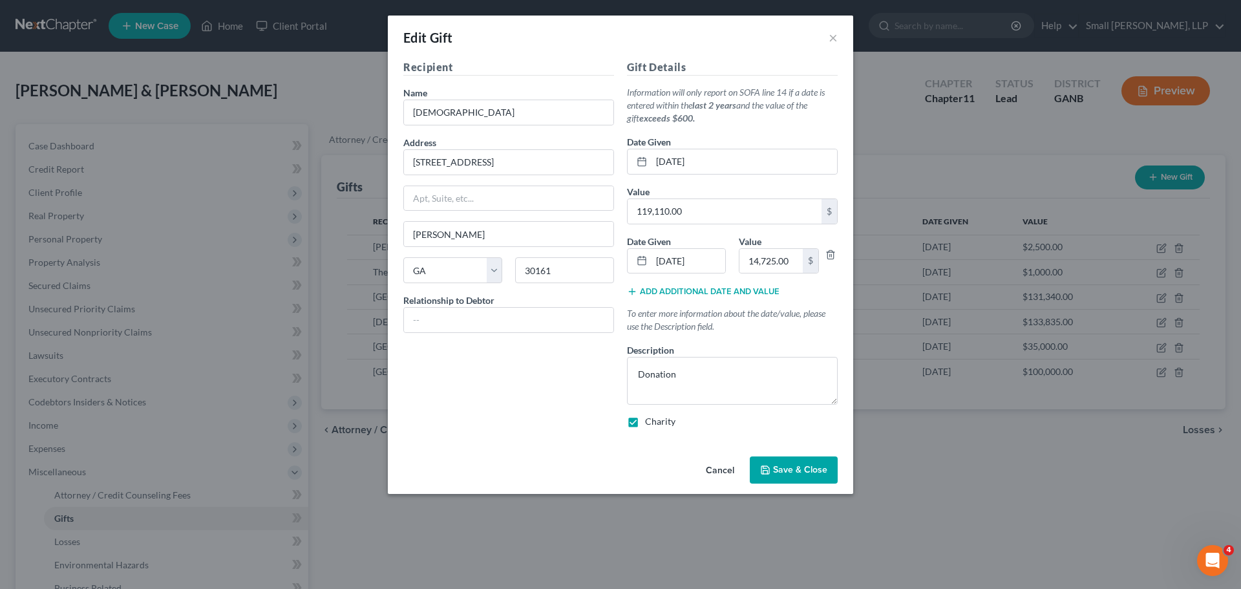
click at [800, 474] on span "Save & Close" at bounding box center [800, 469] width 54 height 11
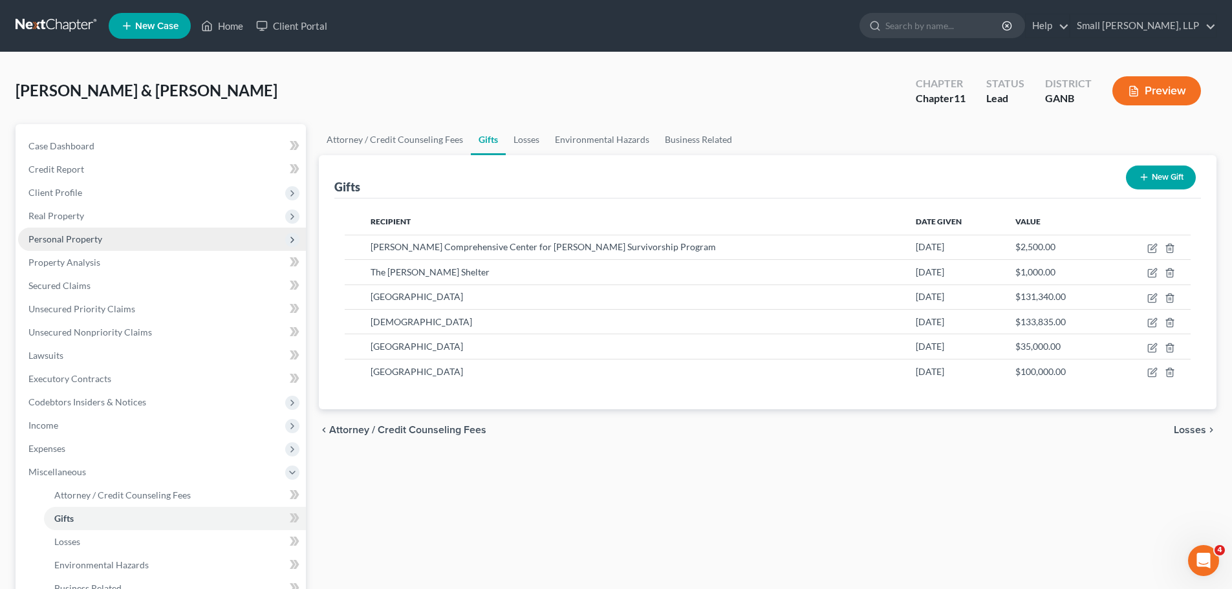
click at [105, 239] on span "Personal Property" at bounding box center [162, 239] width 288 height 23
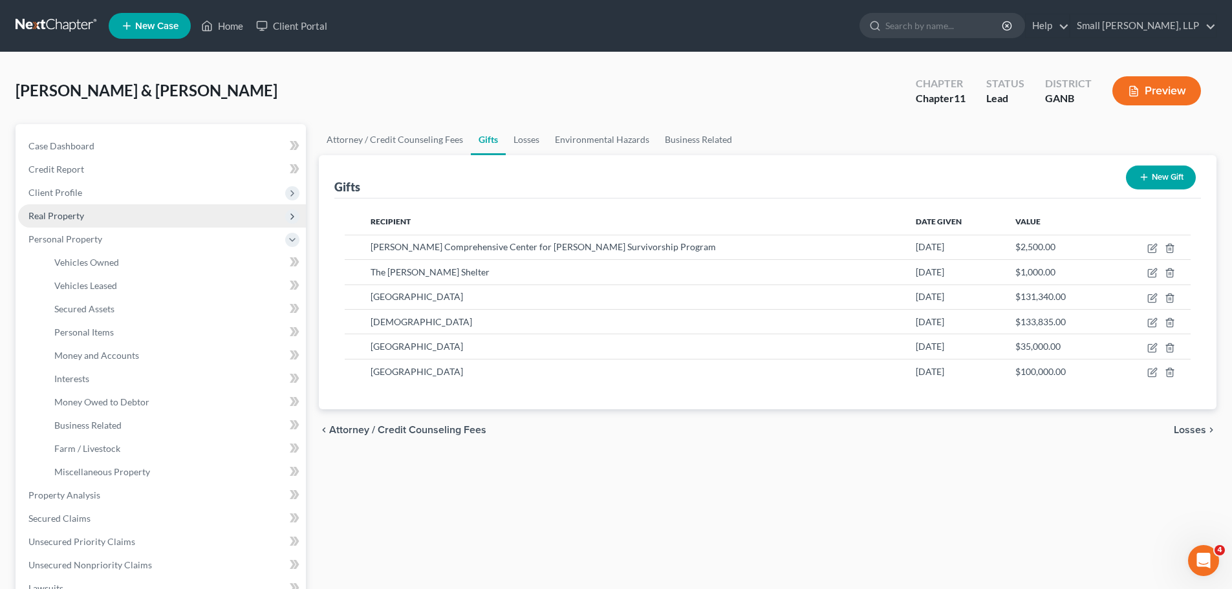
click at [76, 212] on span "Real Property" at bounding box center [56, 215] width 56 height 11
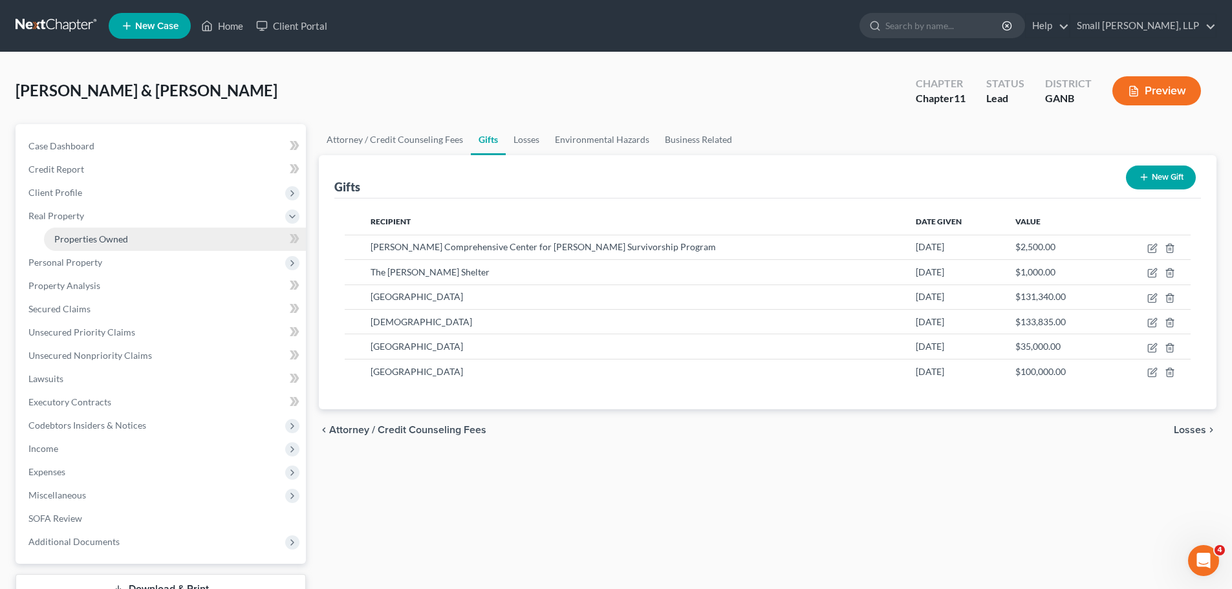
click at [86, 235] on span "Properties Owned" at bounding box center [91, 238] width 74 height 11
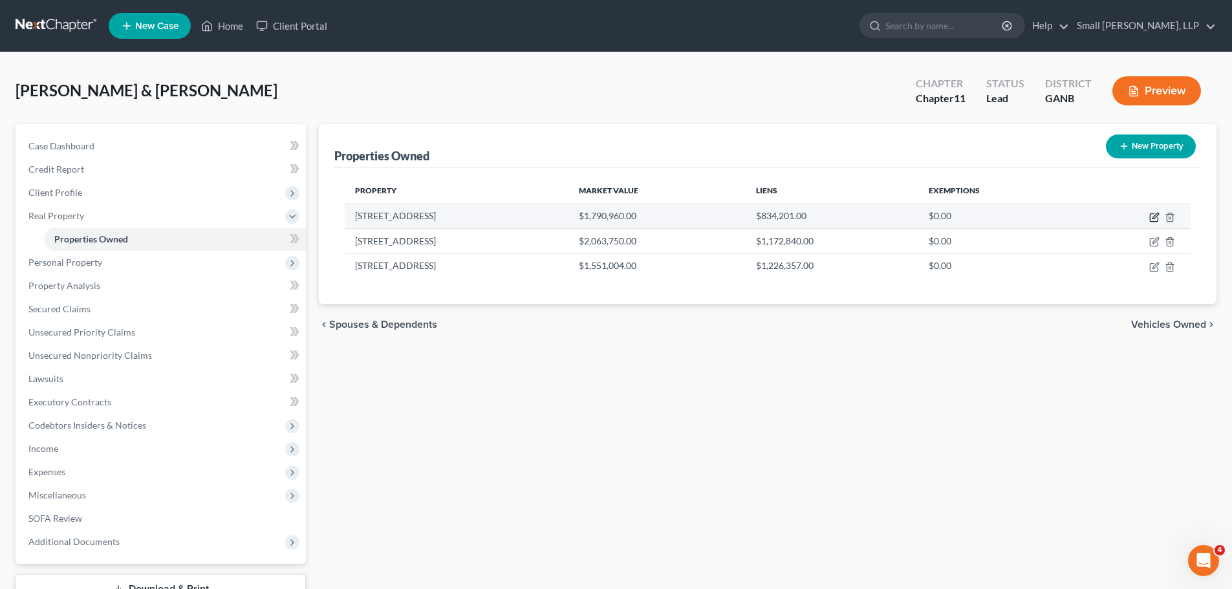
click at [1157, 217] on icon "button" at bounding box center [1154, 217] width 10 height 10
select select "9"
select select "2"
select select "0"
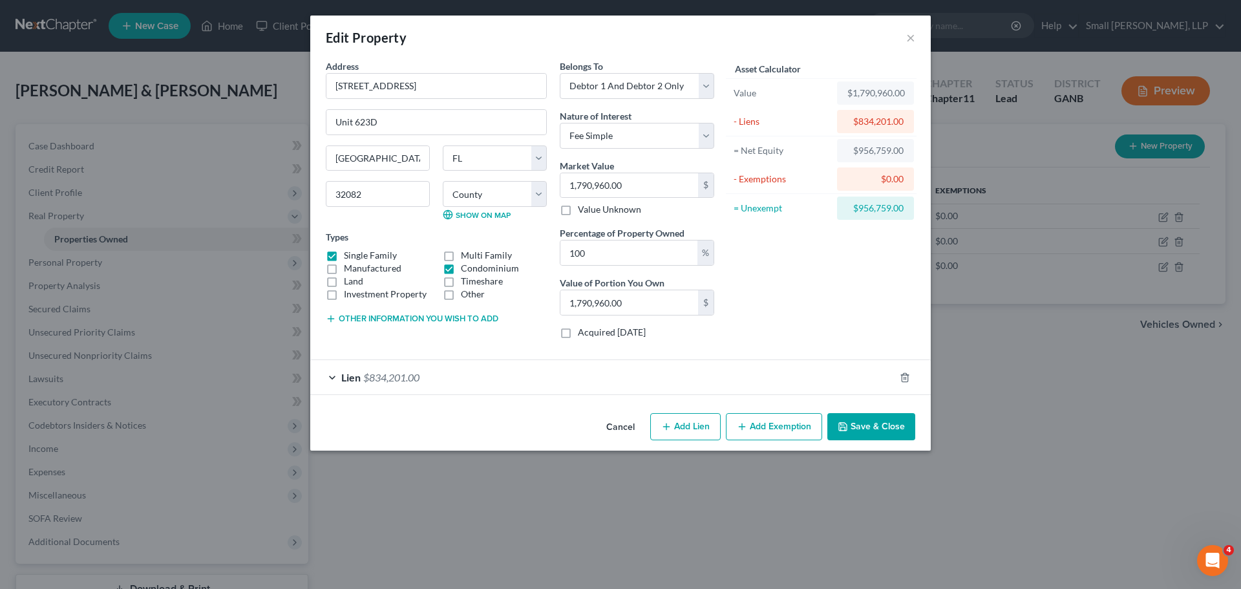
click at [869, 432] on button "Save & Close" at bounding box center [871, 426] width 88 height 27
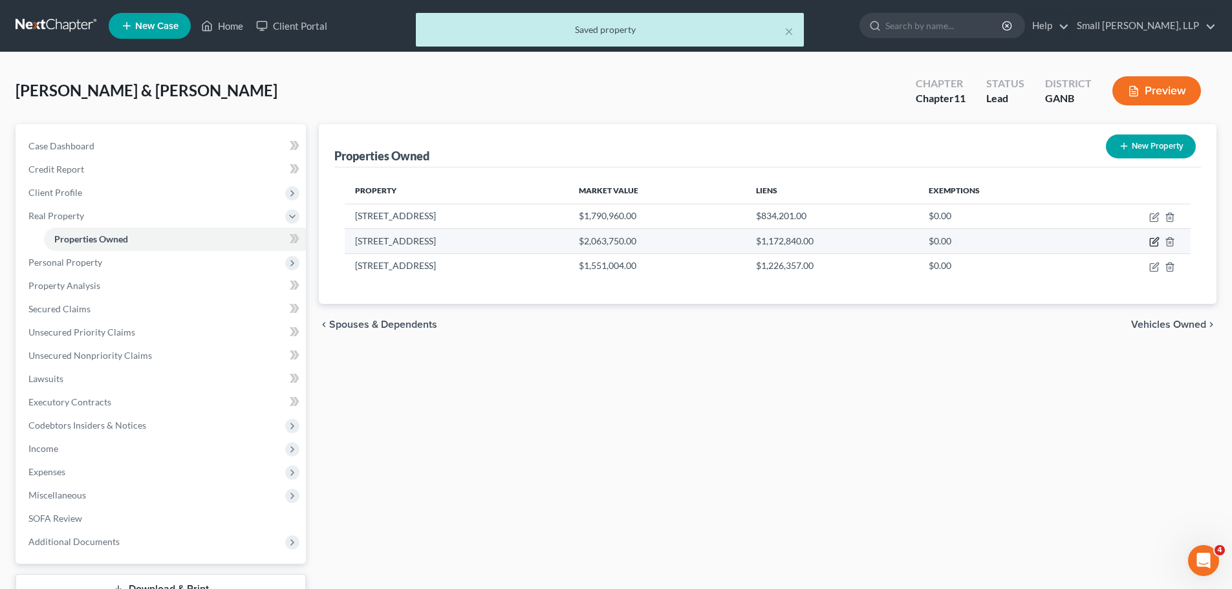
click at [1151, 244] on icon "button" at bounding box center [1154, 242] width 10 height 10
select select "9"
select select "57"
select select "4"
select select "0"
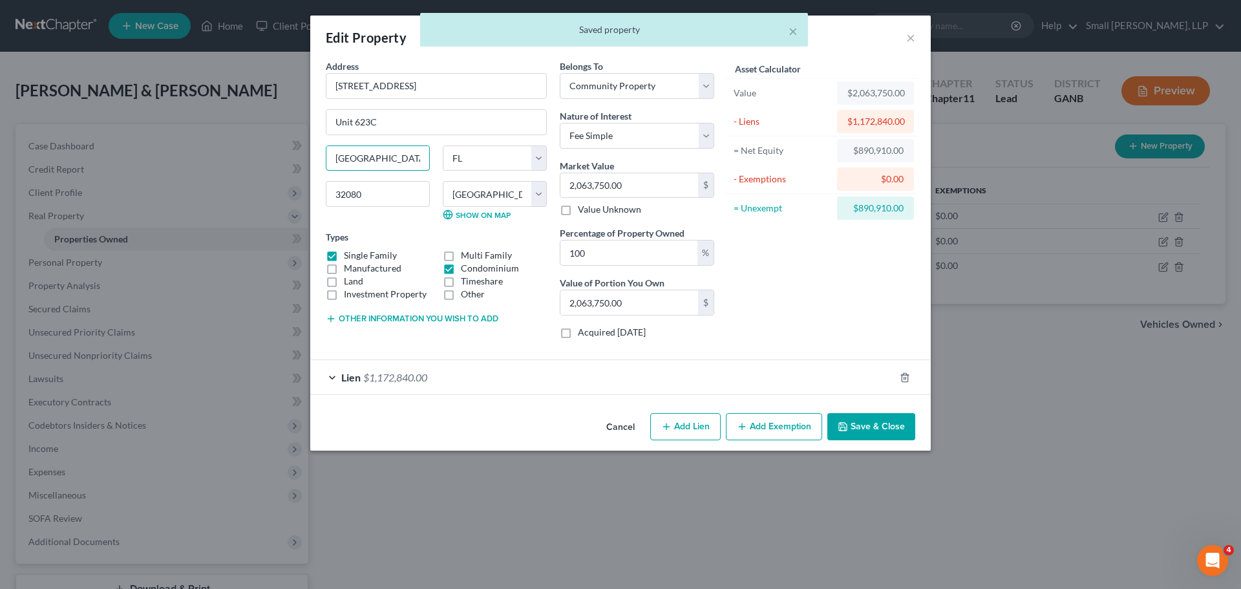
drag, startPoint x: 405, startPoint y: 160, endPoint x: 157, endPoint y: 140, distance: 248.4
click at [157, 140] on div "Edit Property × Address * [GEOGRAPHIC_DATA] 623C [GEOGRAPHIC_DATA] [US_STATE][G…" at bounding box center [620, 294] width 1241 height 589
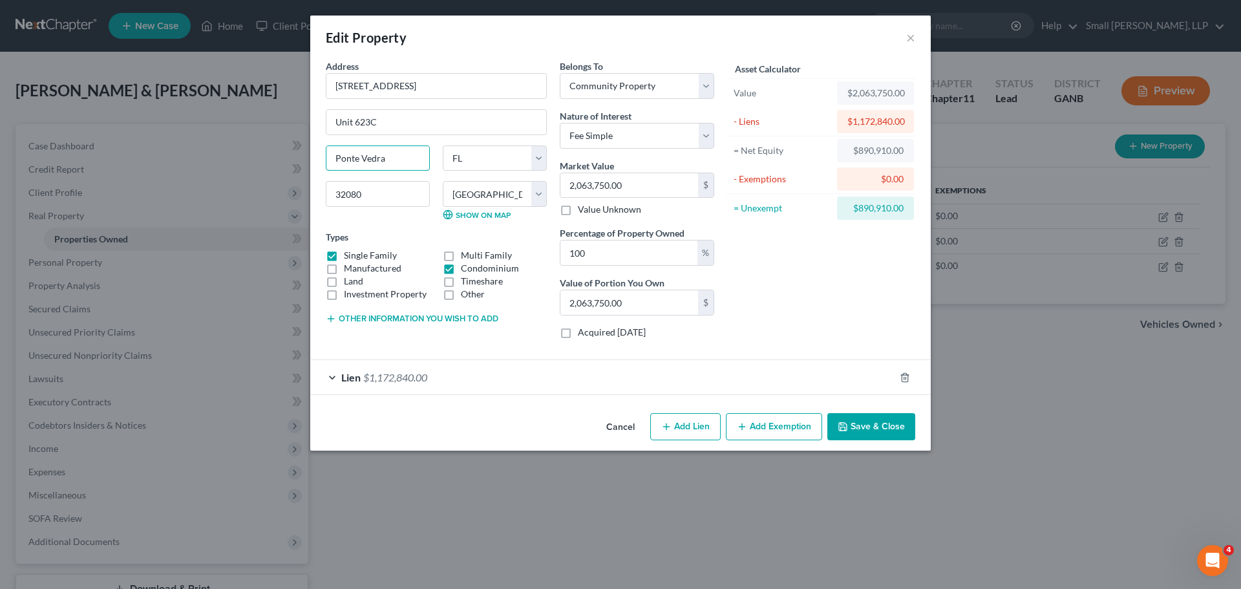
type input "Ponte Vedra"
click at [840, 425] on icon "button" at bounding box center [843, 426] width 10 height 10
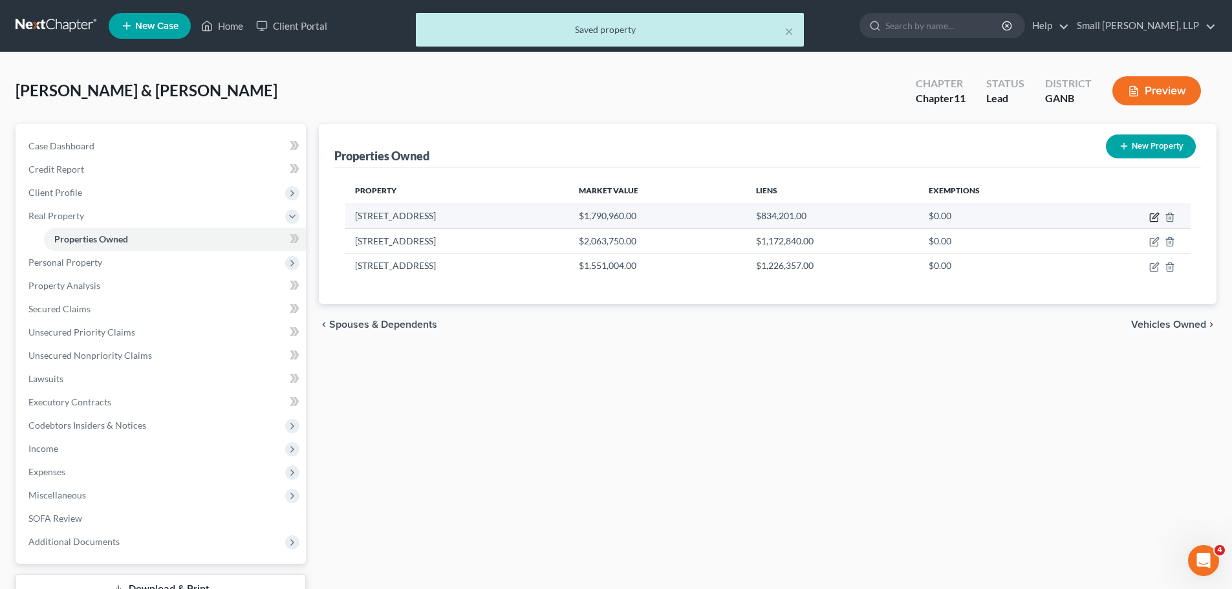
click at [1155, 220] on icon "button" at bounding box center [1154, 217] width 10 height 10
select select "9"
select select "57"
select select "2"
select select "0"
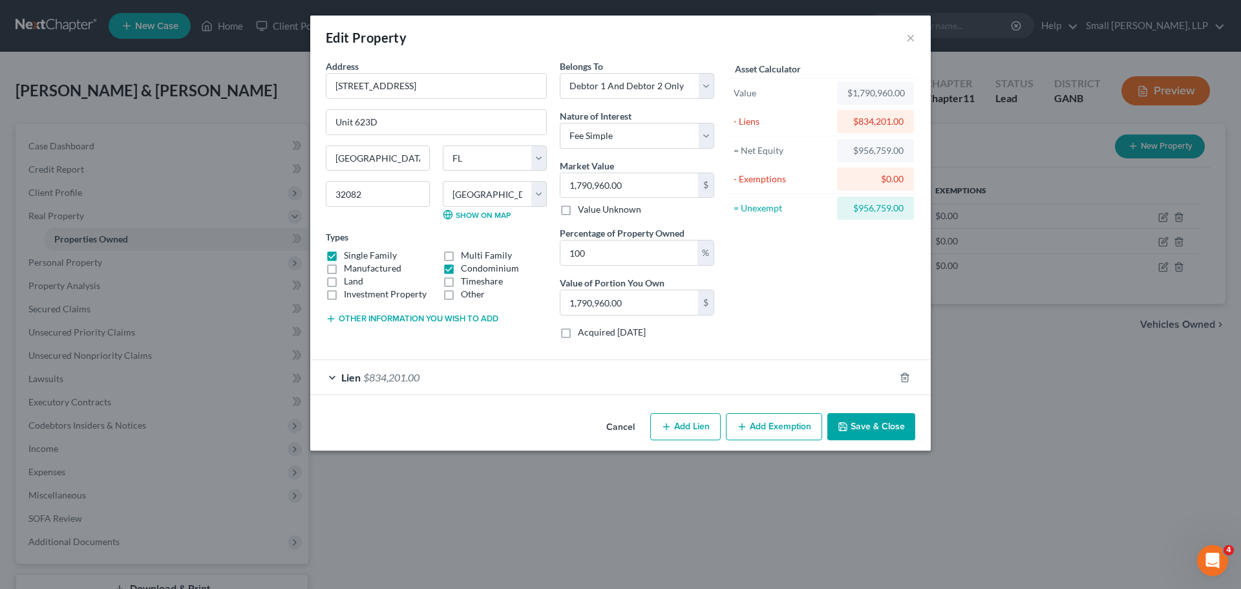
click at [873, 425] on button "Save & Close" at bounding box center [871, 426] width 88 height 27
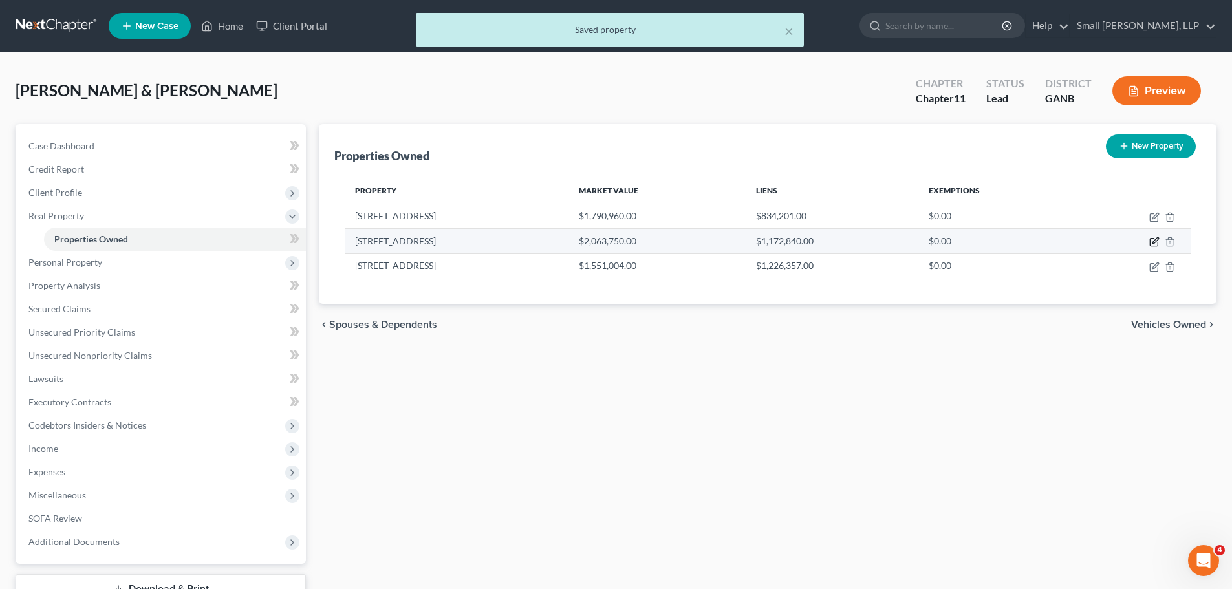
click at [1150, 242] on icon "button" at bounding box center [1153, 243] width 8 height 8
select select "9"
select select "57"
select select "4"
select select "0"
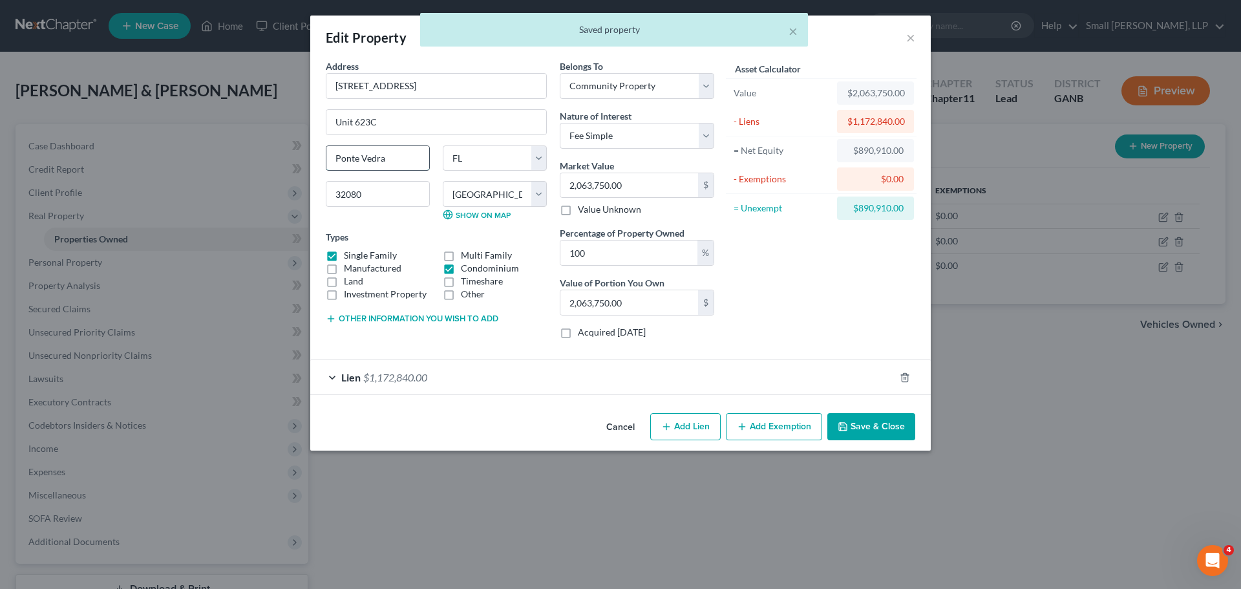
click at [405, 164] on input "Ponte Vedra" at bounding box center [377, 158] width 103 height 25
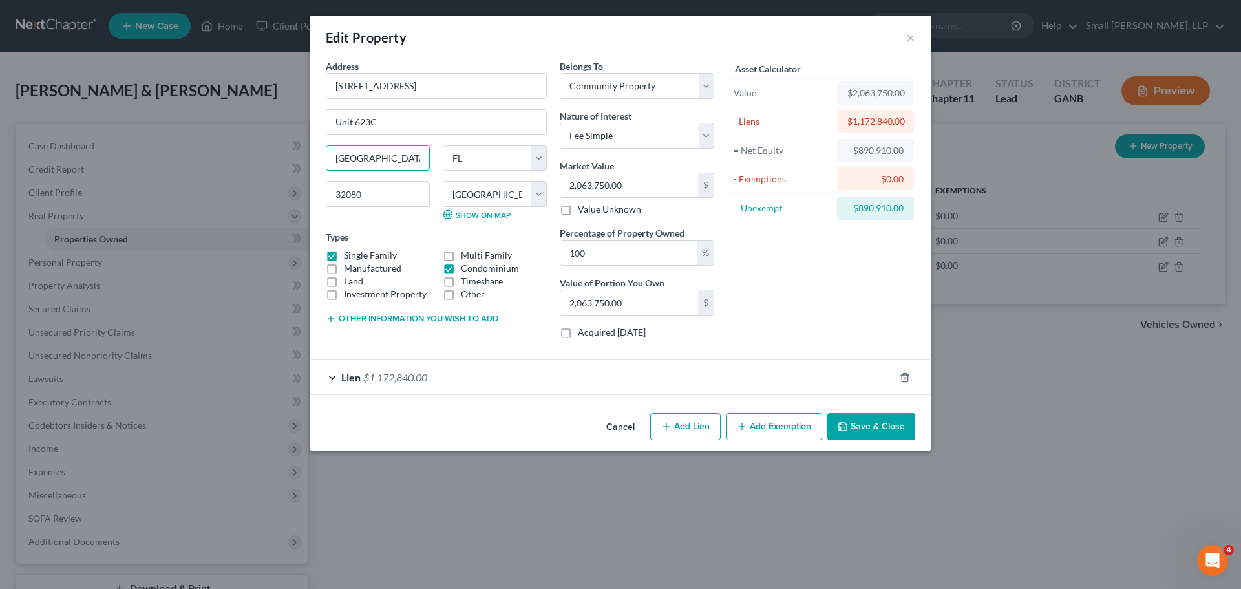
type input "[GEOGRAPHIC_DATA]"
click at [844, 425] on icon "button" at bounding box center [843, 426] width 10 height 10
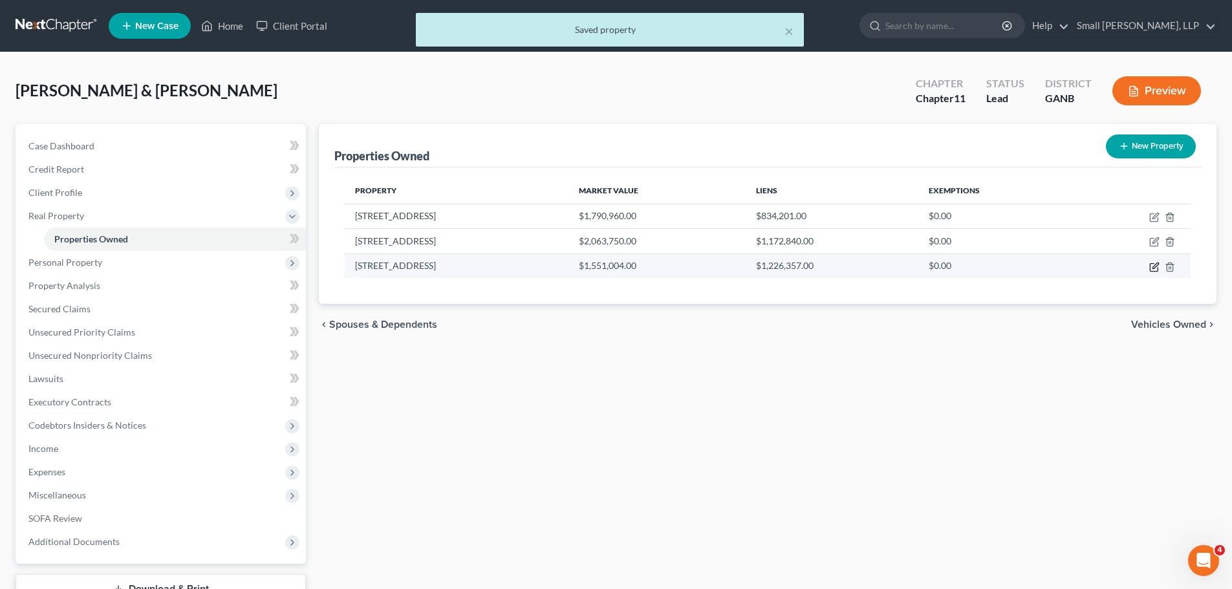
click at [1155, 266] on icon "button" at bounding box center [1154, 267] width 10 height 10
select select "10"
select select "27"
select select "2"
select select "0"
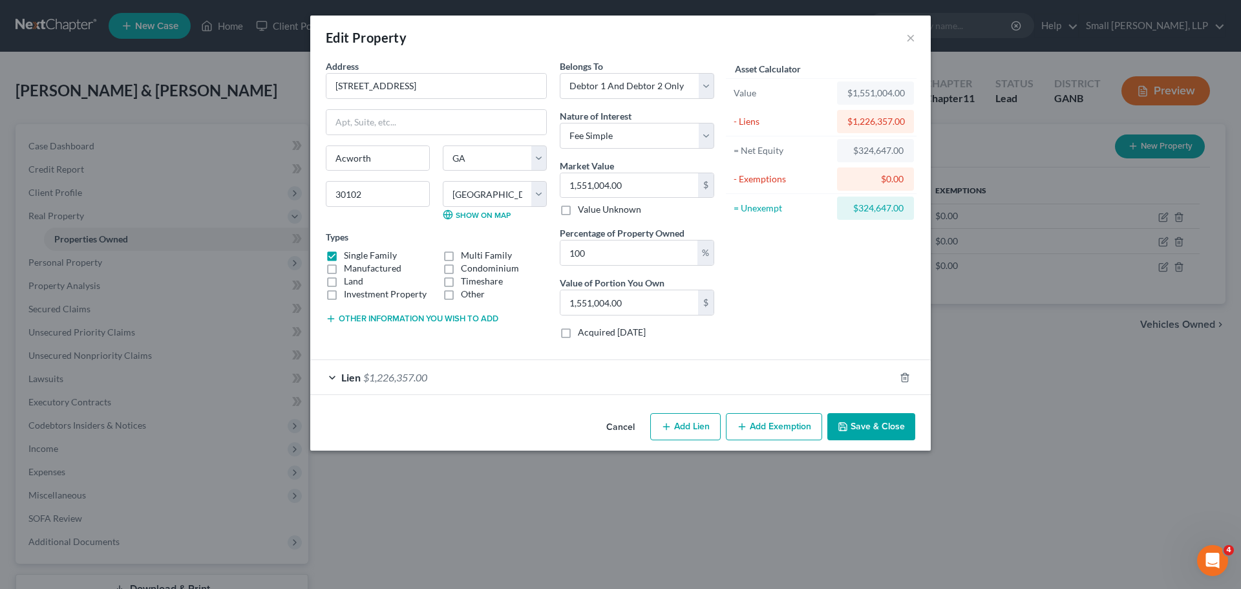
click at [884, 429] on button "Save & Close" at bounding box center [871, 426] width 88 height 27
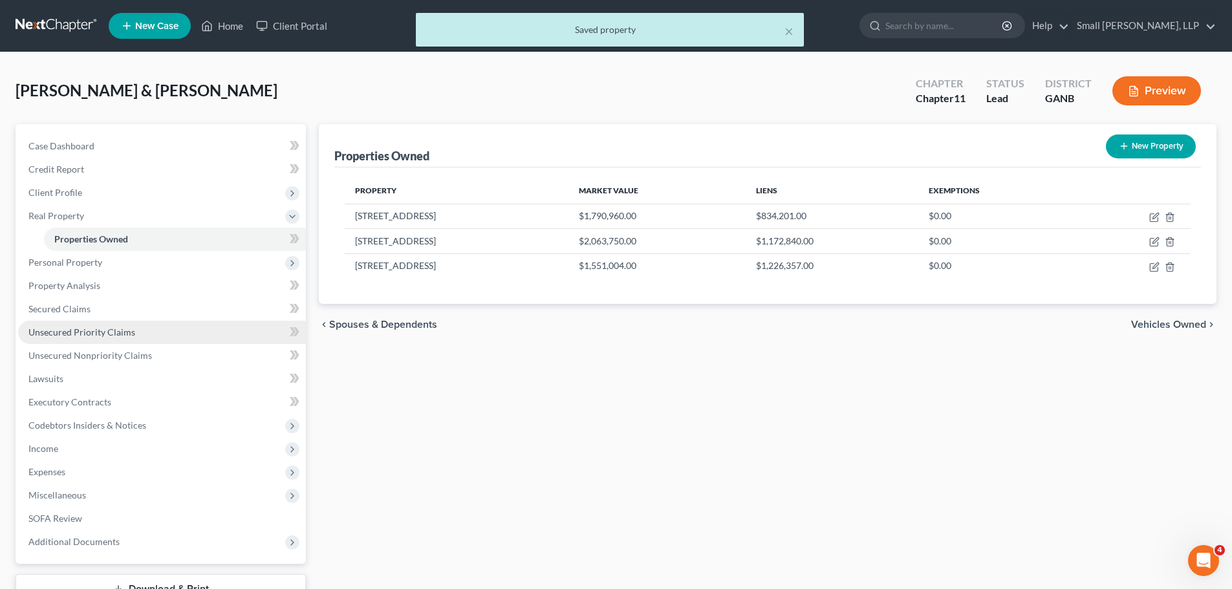
scroll to position [98, 0]
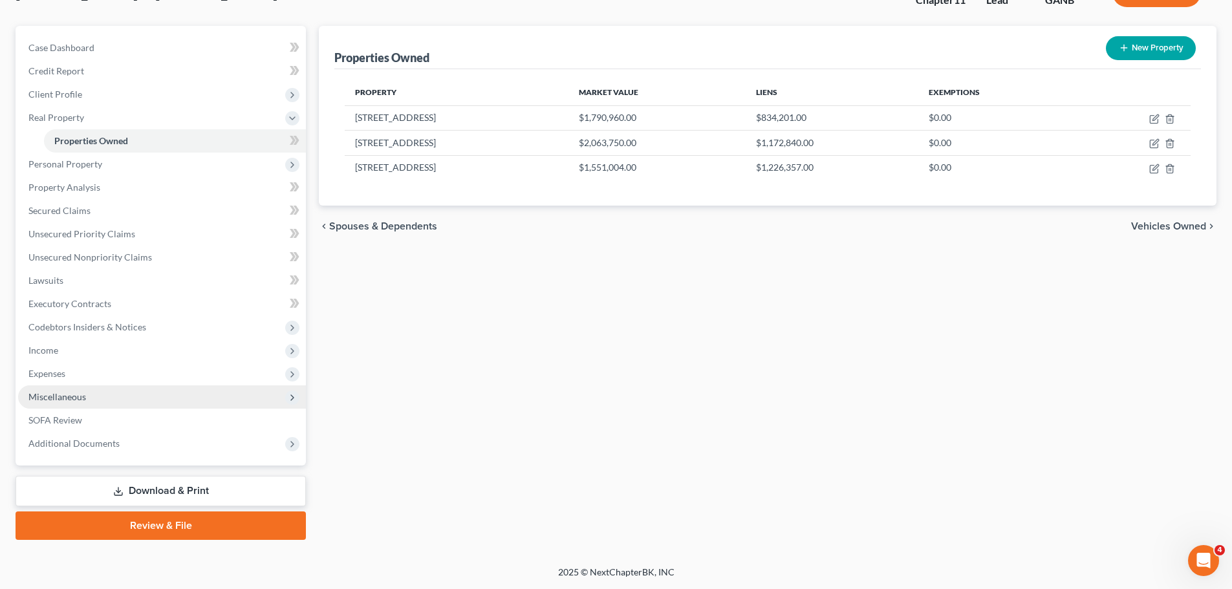
click at [64, 400] on span "Miscellaneous" at bounding box center [57, 396] width 58 height 11
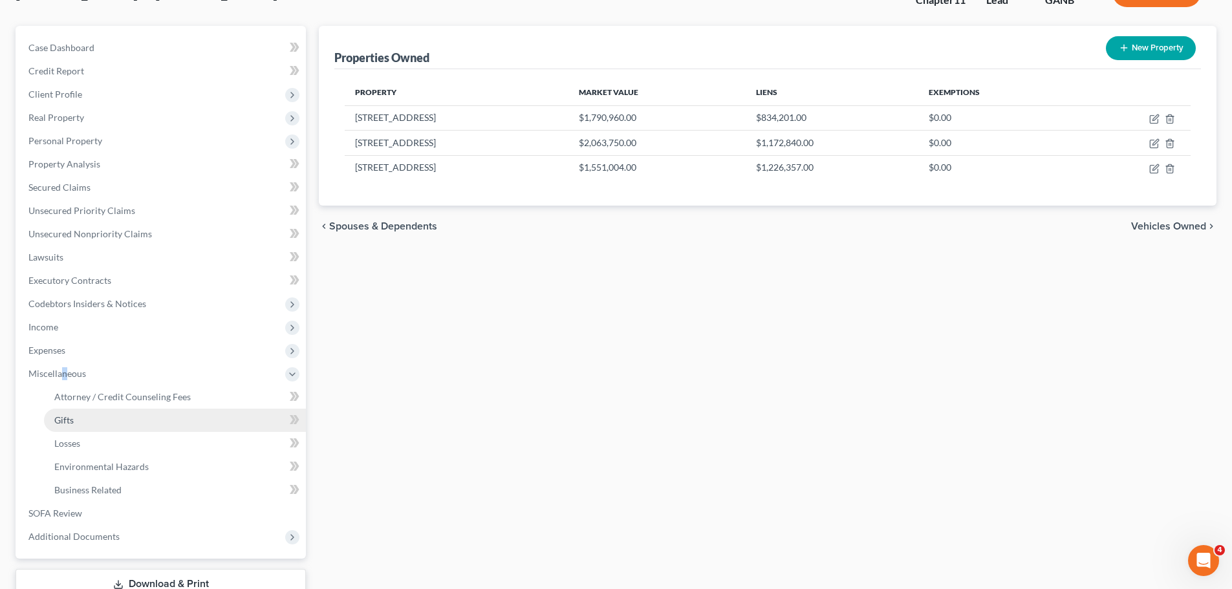
click at [66, 420] on span "Gifts" at bounding box center [63, 419] width 19 height 11
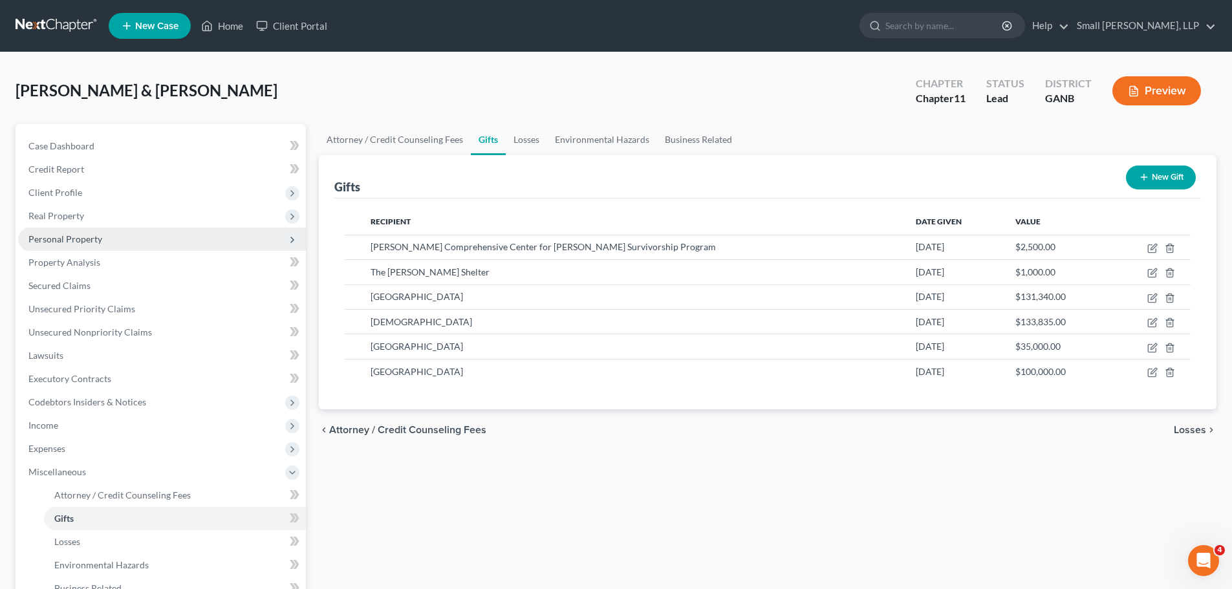
click at [98, 237] on span "Personal Property" at bounding box center [65, 238] width 74 height 11
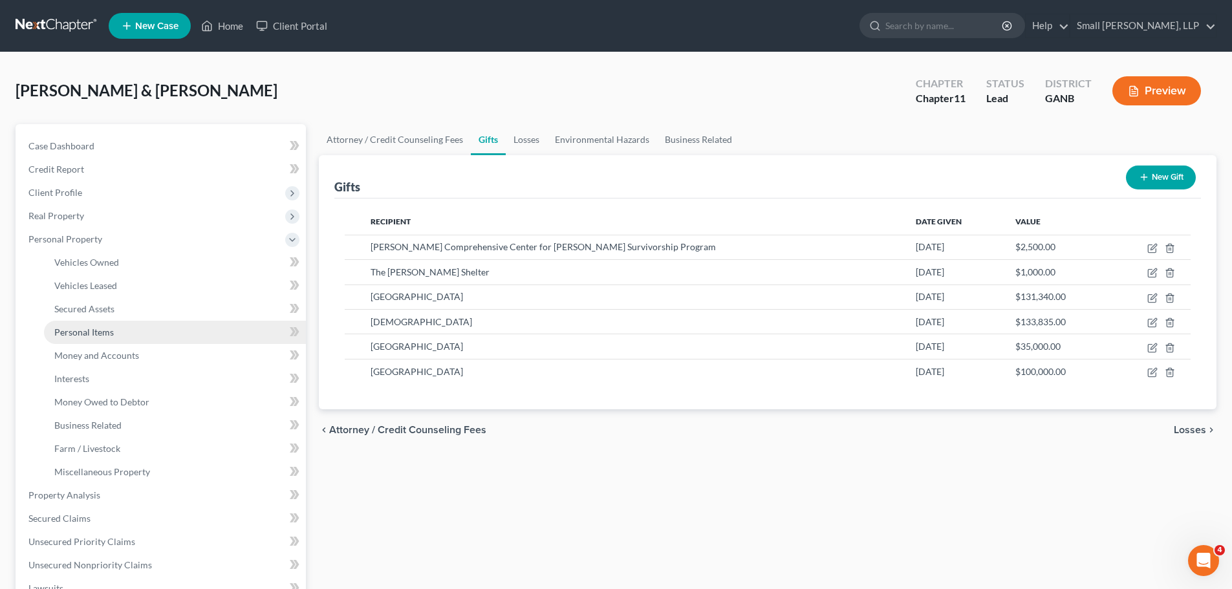
click at [100, 334] on span "Personal Items" at bounding box center [83, 331] width 59 height 11
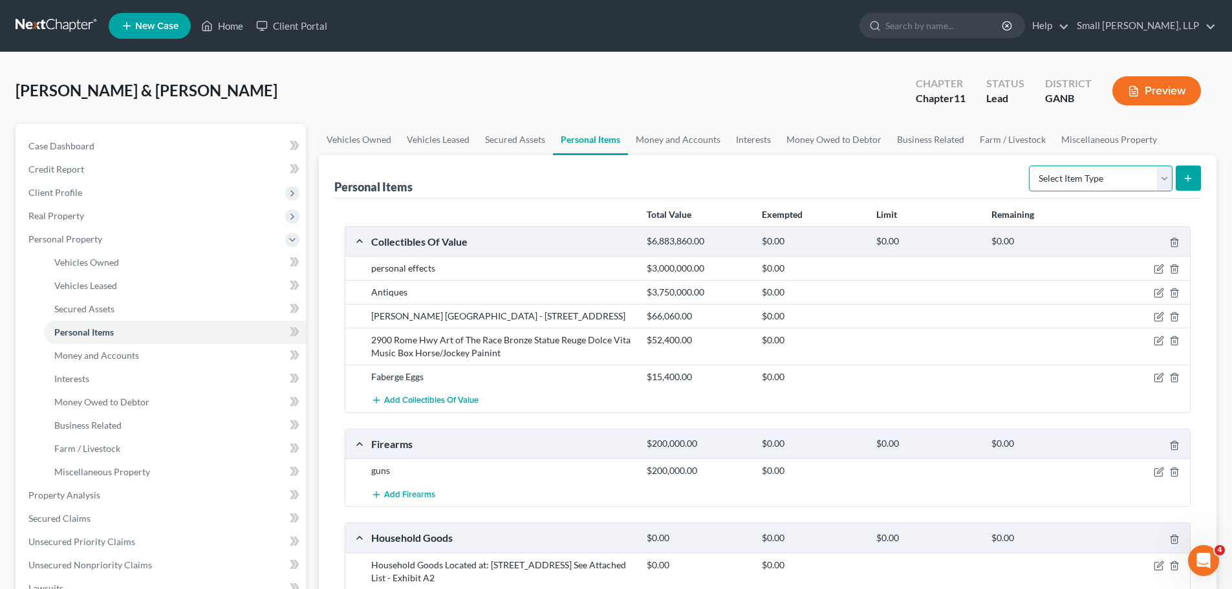
click at [1159, 182] on select "Select Item Type Clothing Collectibles Of Value Electronics Firearms Household …" at bounding box center [1101, 178] width 144 height 26
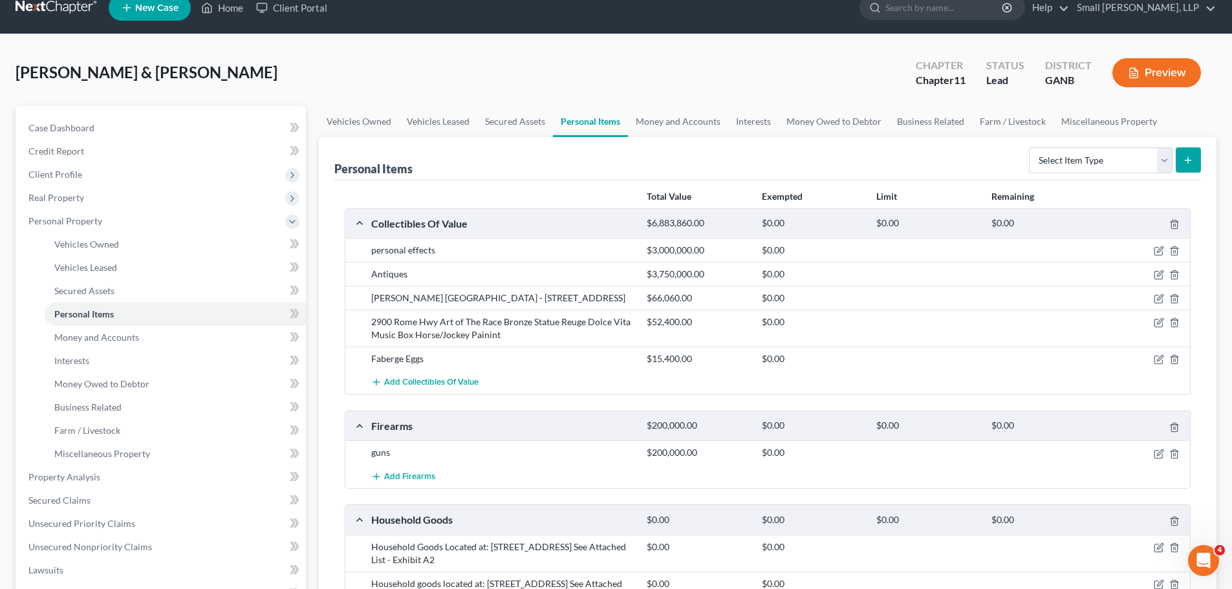
scroll to position [14, 0]
